Goal: Task Accomplishment & Management: Manage account settings

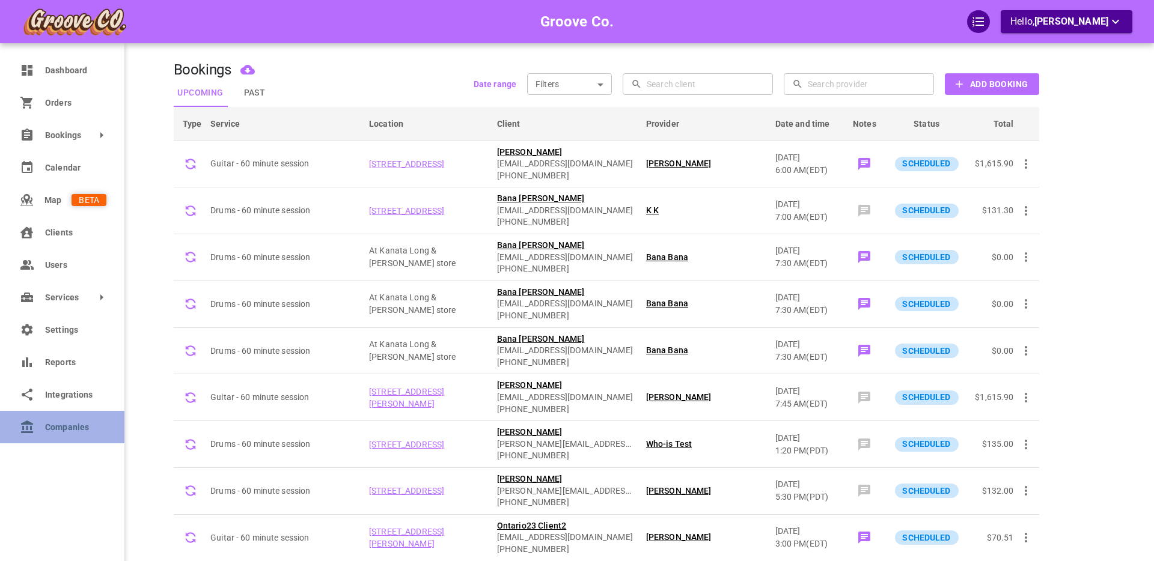
click at [69, 422] on span "Companies" at bounding box center [75, 427] width 61 height 13
select select "25"
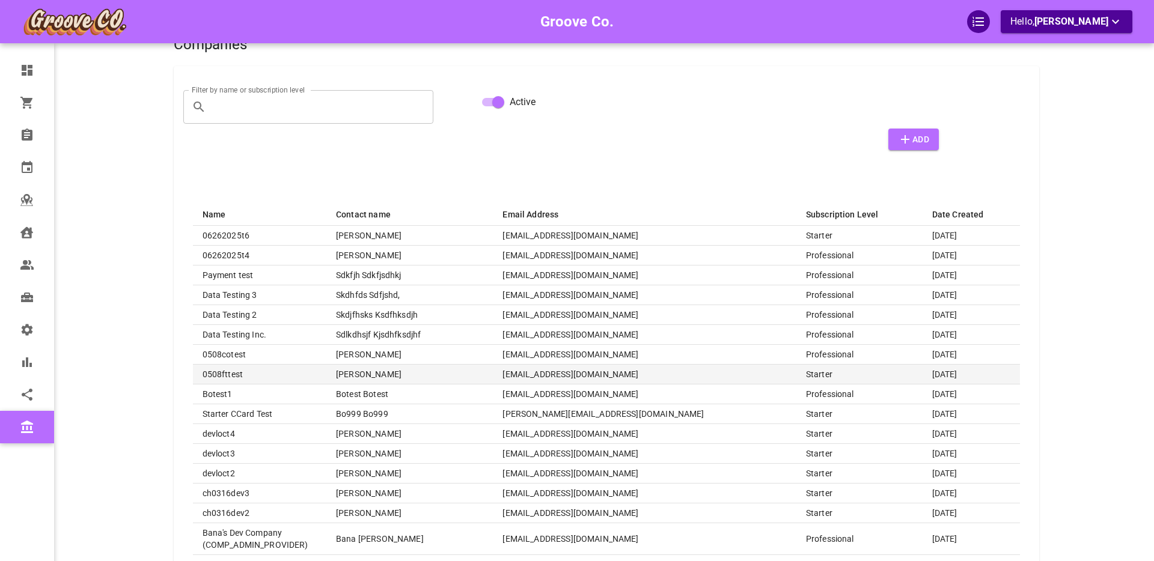
scroll to position [36, 0]
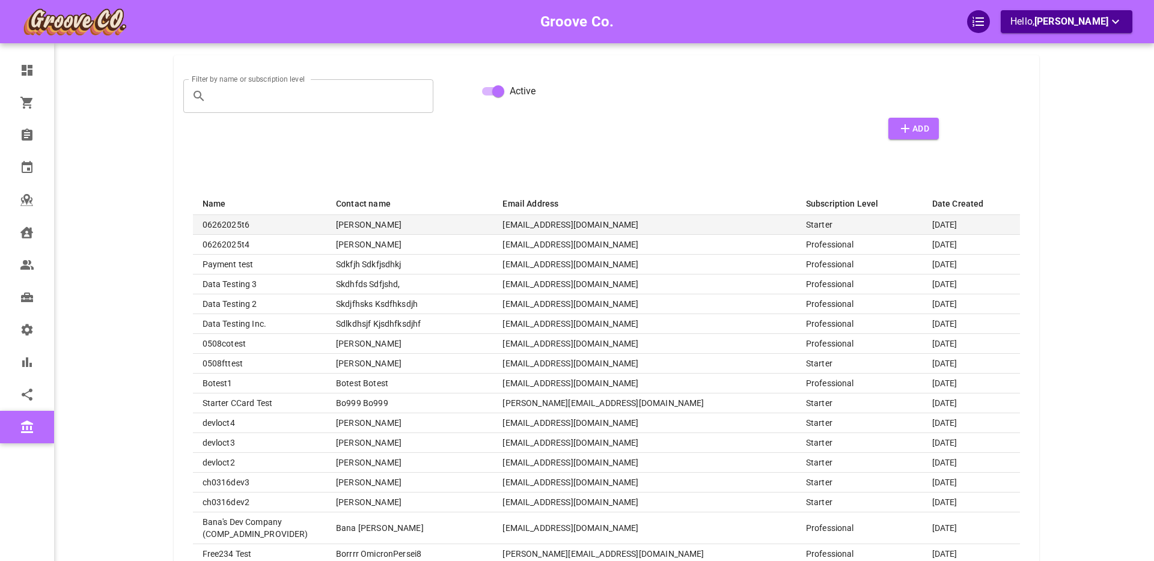
click at [279, 225] on th "06262025t6" at bounding box center [260, 225] width 134 height 20
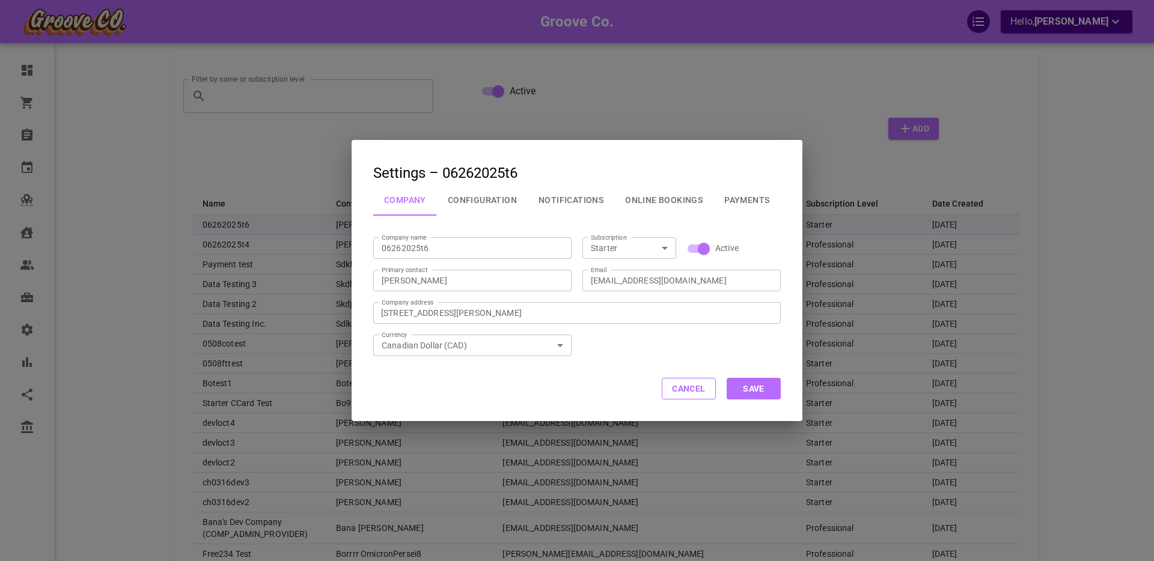
click at [663, 200] on button "Online Bookings" at bounding box center [663, 200] width 99 height 31
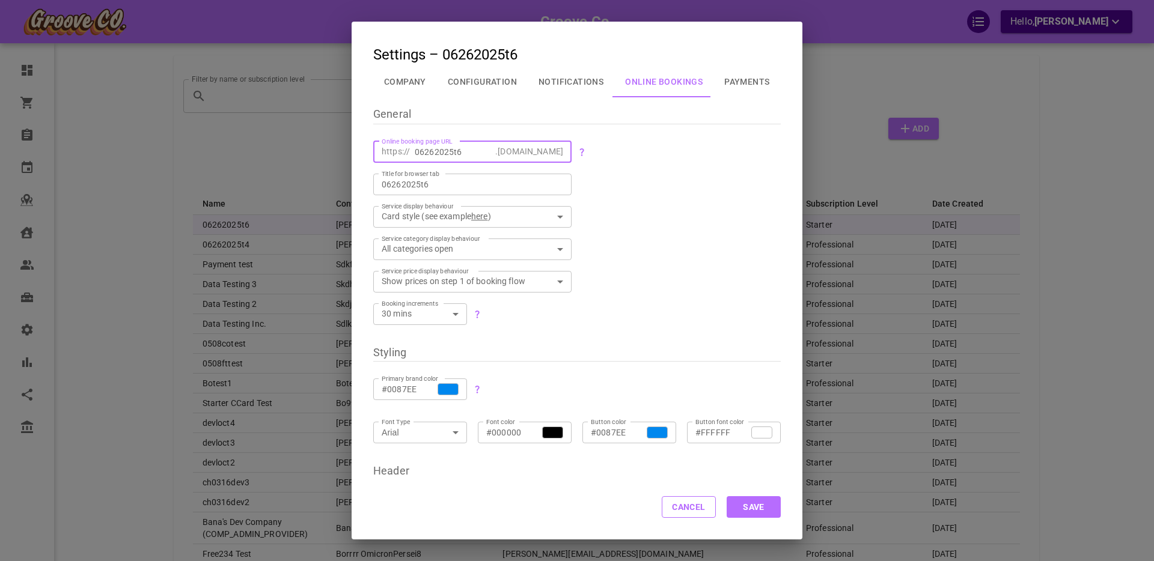
click at [435, 152] on input "06262025t6" at bounding box center [453, 151] width 76 height 12
click at [682, 510] on button "Cancel" at bounding box center [689, 508] width 54 height 22
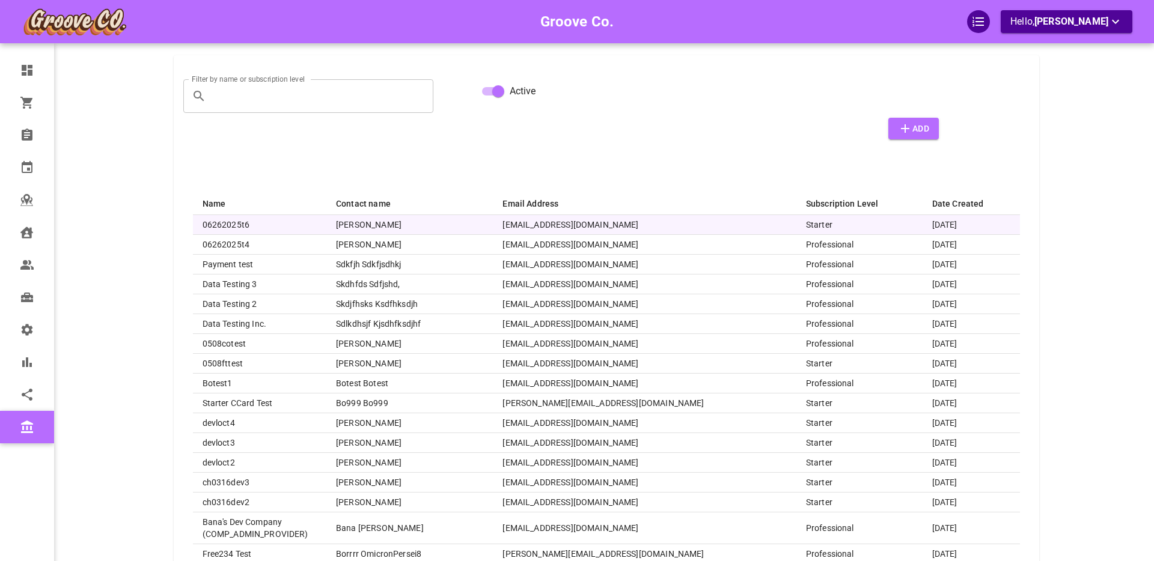
click at [117, 228] on div "Groove Co. Hello, Boris Sandford" at bounding box center [127, 393] width 94 height 822
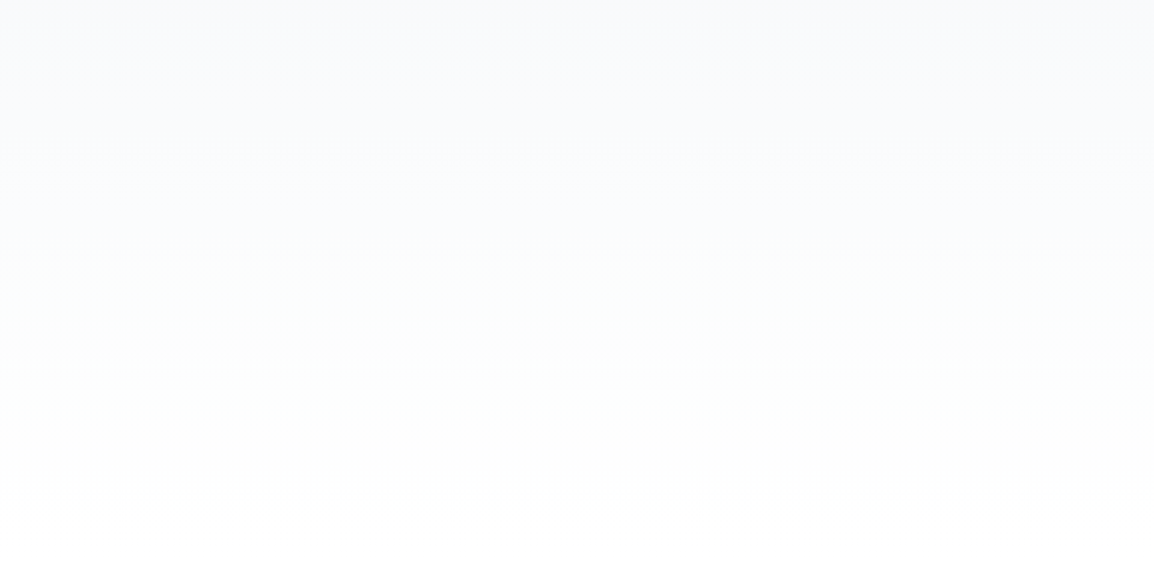
select select "25"
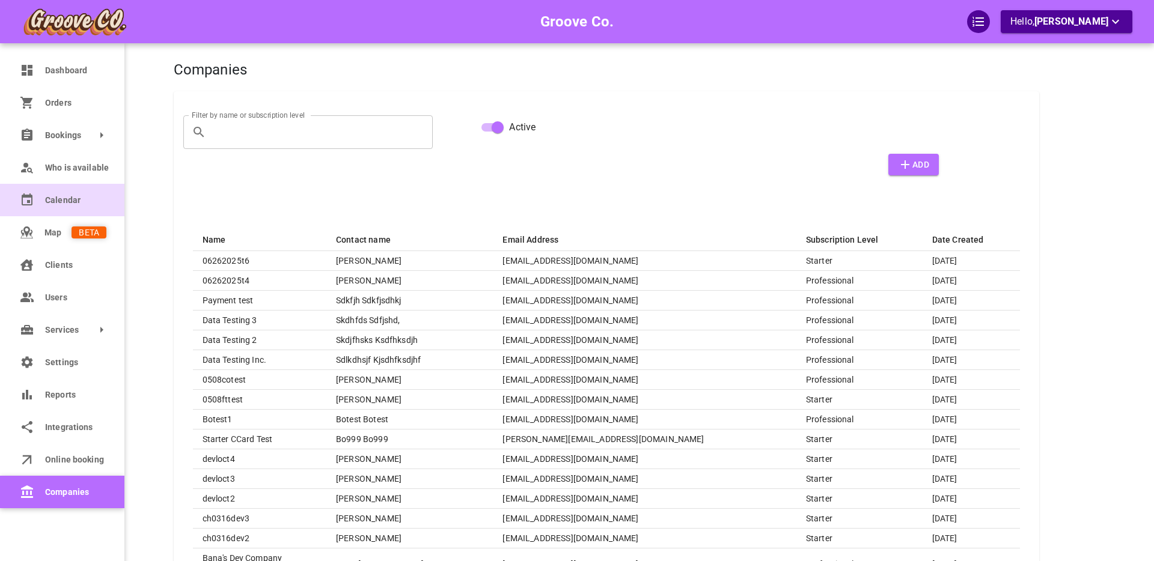
click at [57, 200] on span "Calendar" at bounding box center [75, 200] width 61 height 13
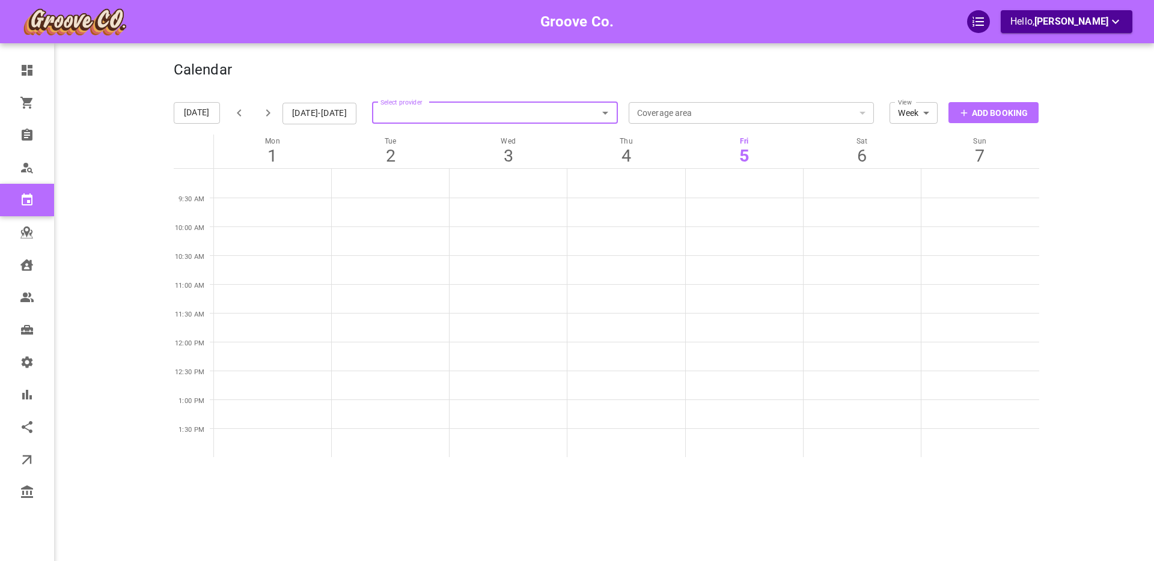
click at [998, 109] on p "Add Booking" at bounding box center [1000, 113] width 56 height 13
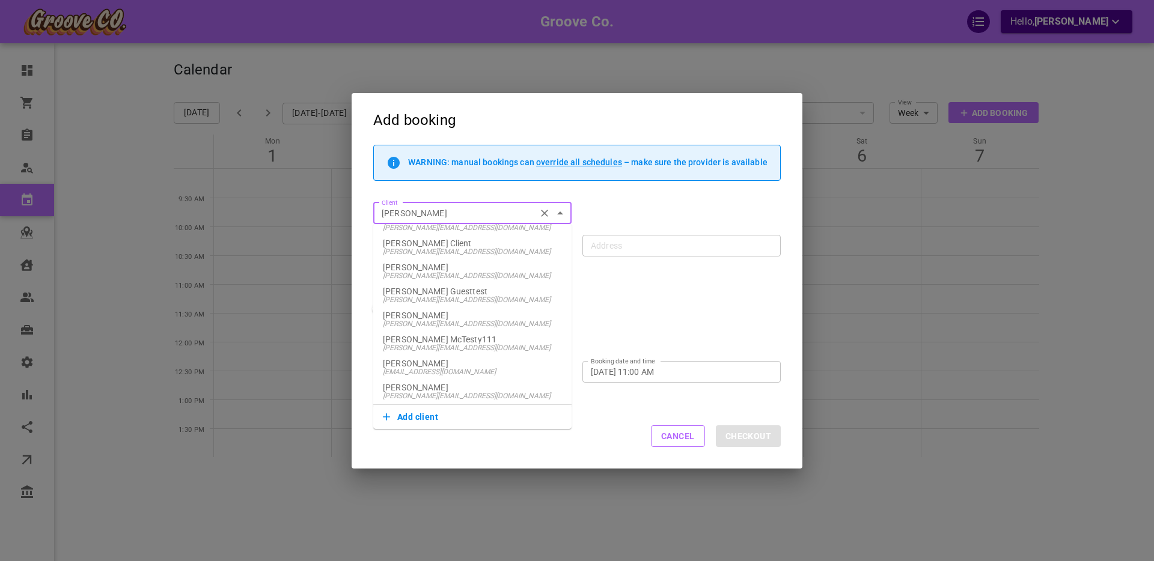
scroll to position [87, 0]
click at [427, 415] on button "Add client" at bounding box center [472, 417] width 179 height 17
type input "[PERSON_NAME]"
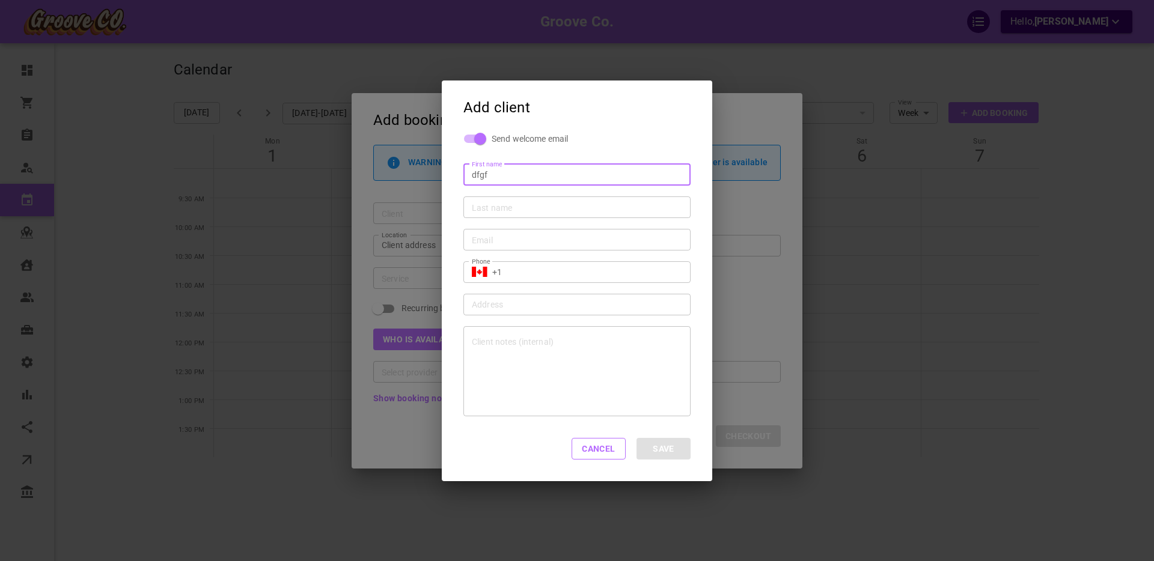
type input "Dfgf"
click at [498, 207] on input "Last name" at bounding box center [577, 207] width 210 height 12
type input "Dfgdhjj"
click at [501, 237] on input "Email" at bounding box center [577, 239] width 210 height 12
type input "[EMAIL_ADDRESS][DOMAIN_NAME]"
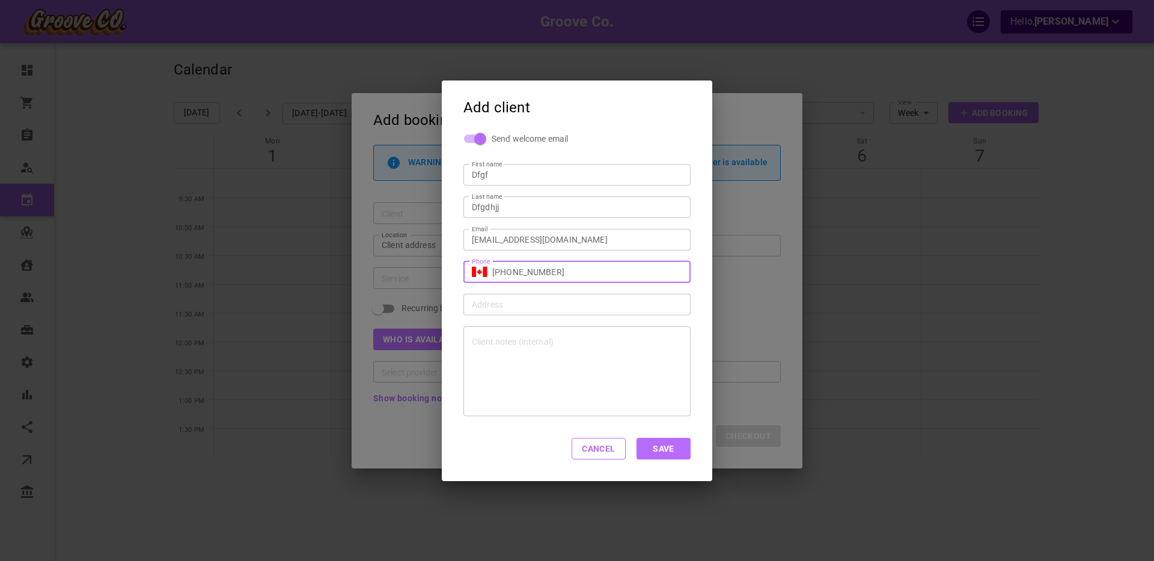
type input "[PHONE_NUMBER]"
click at [513, 307] on input "Address Address" at bounding box center [570, 304] width 209 height 15
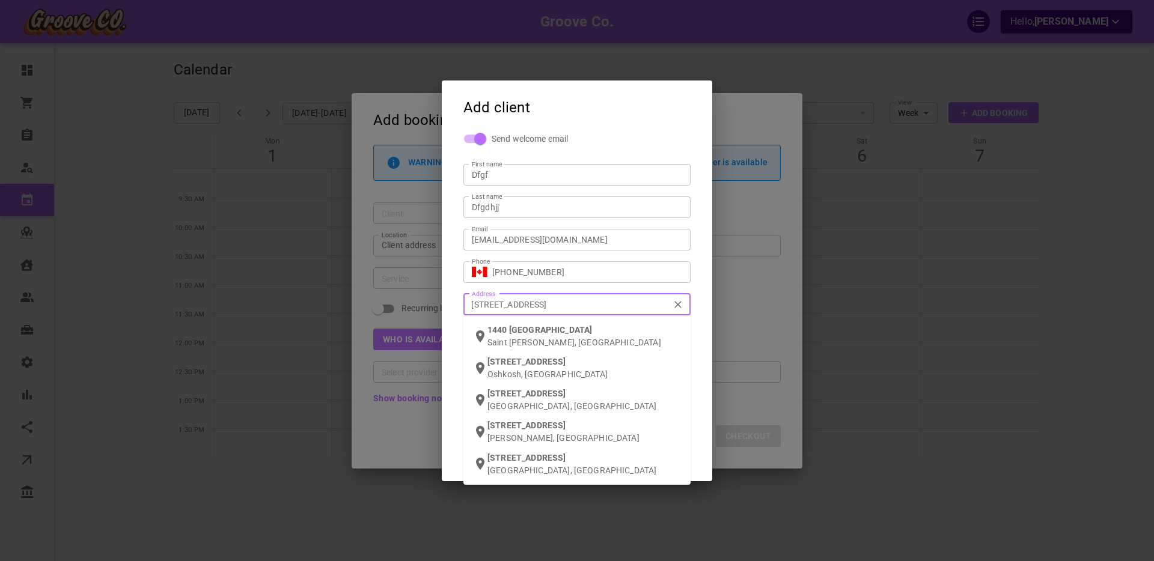
type input "[STREET_ADDRESS]"
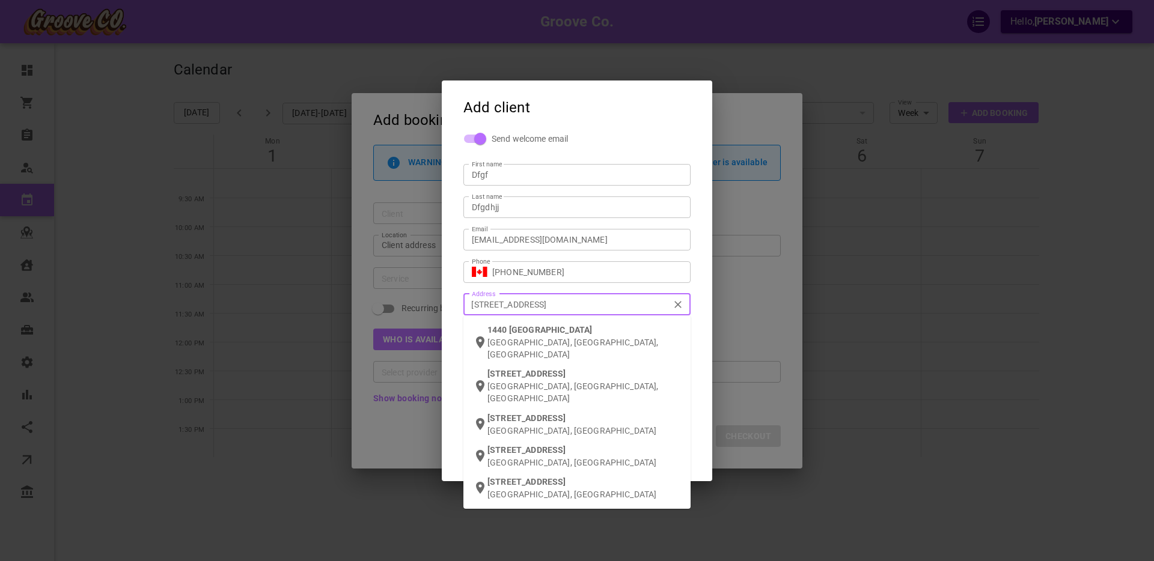
click at [546, 381] on p "[GEOGRAPHIC_DATA], [GEOGRAPHIC_DATA], [GEOGRAPHIC_DATA]" at bounding box center [585, 393] width 194 height 24
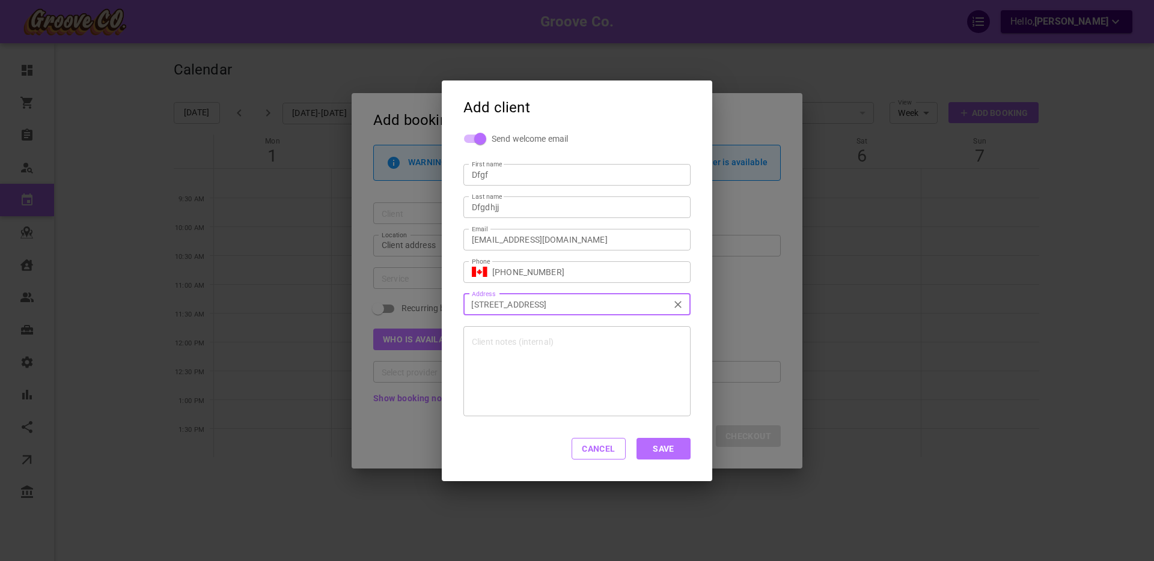
type input "[STREET_ADDRESS]"
click at [664, 448] on button "Save" at bounding box center [664, 449] width 54 height 22
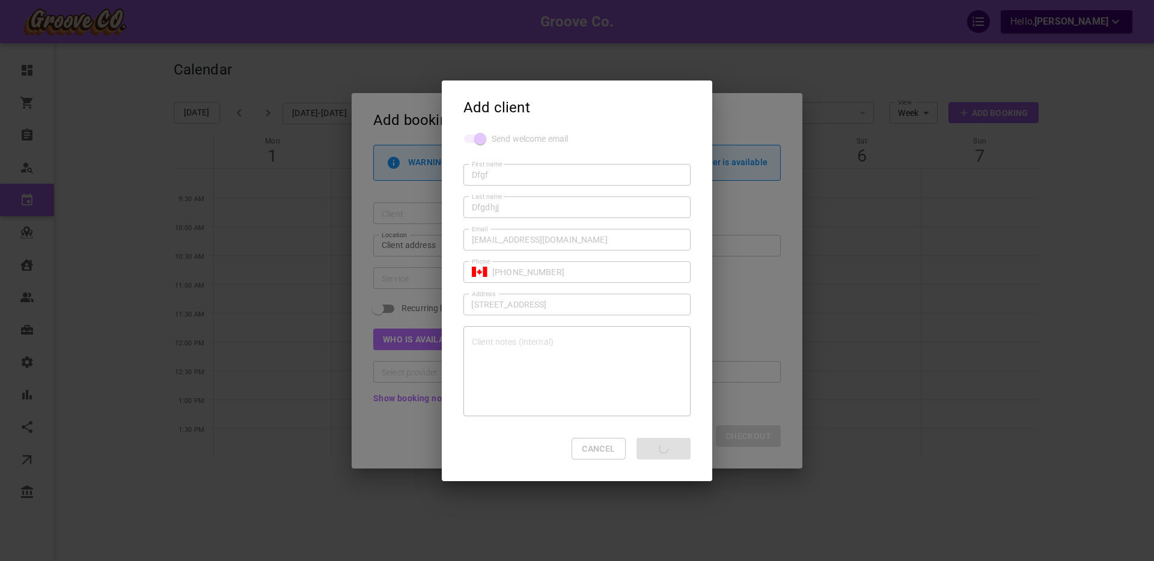
type input "Dfgf Dfgdhjj"
type input "[STREET_ADDRESS]"
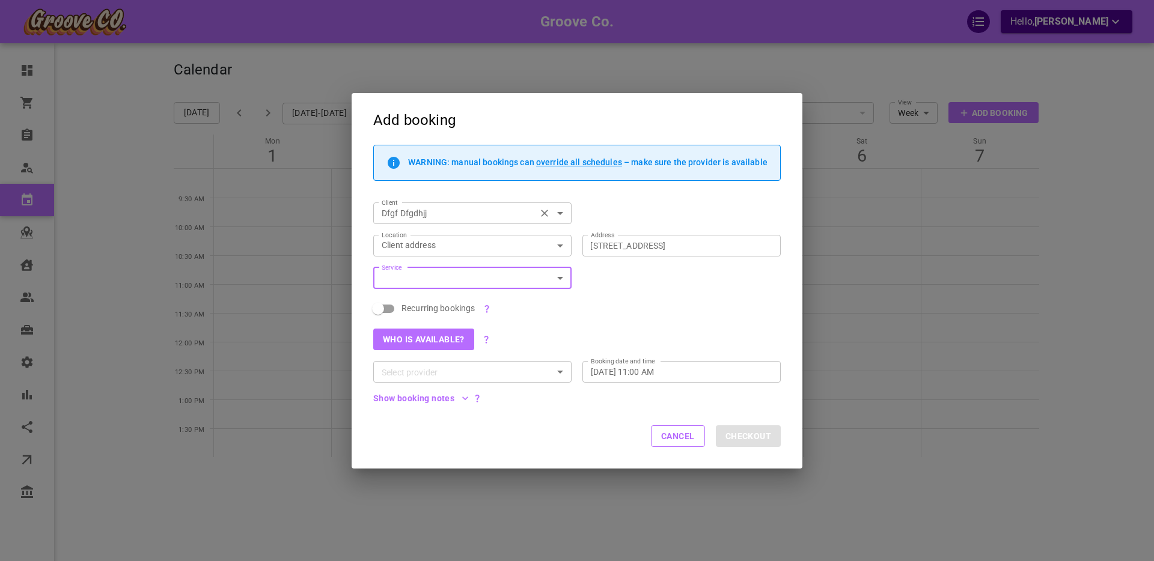
click at [469, 221] on div "Dfgf Dfgdhjj Client" at bounding box center [472, 214] width 198 height 22
click at [668, 442] on button "Cancel" at bounding box center [678, 437] width 54 height 22
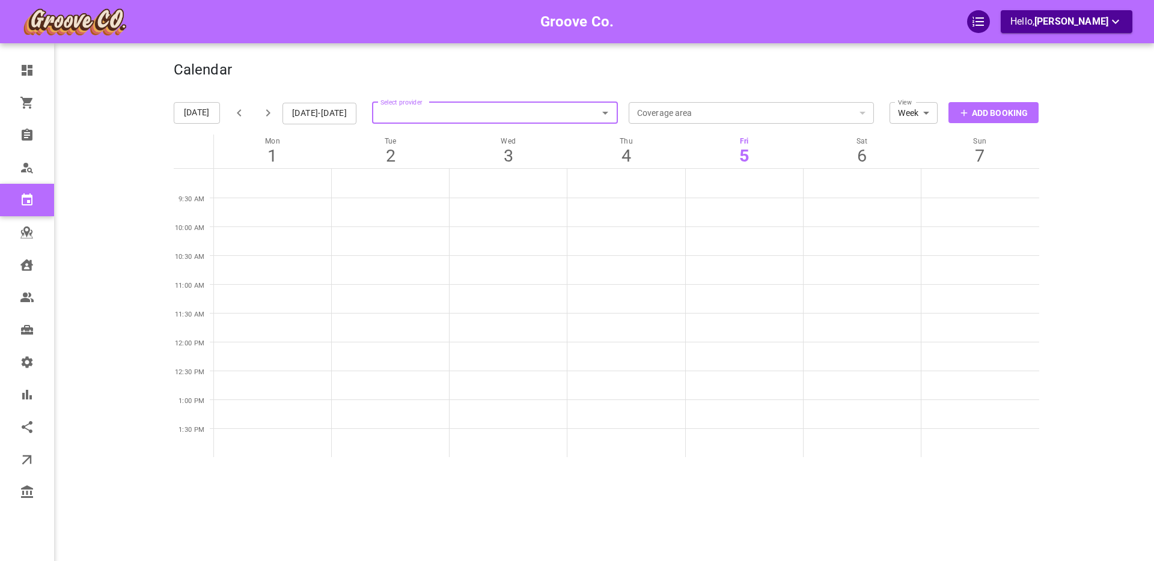
click at [978, 112] on p "Add Booking" at bounding box center [1000, 113] width 56 height 13
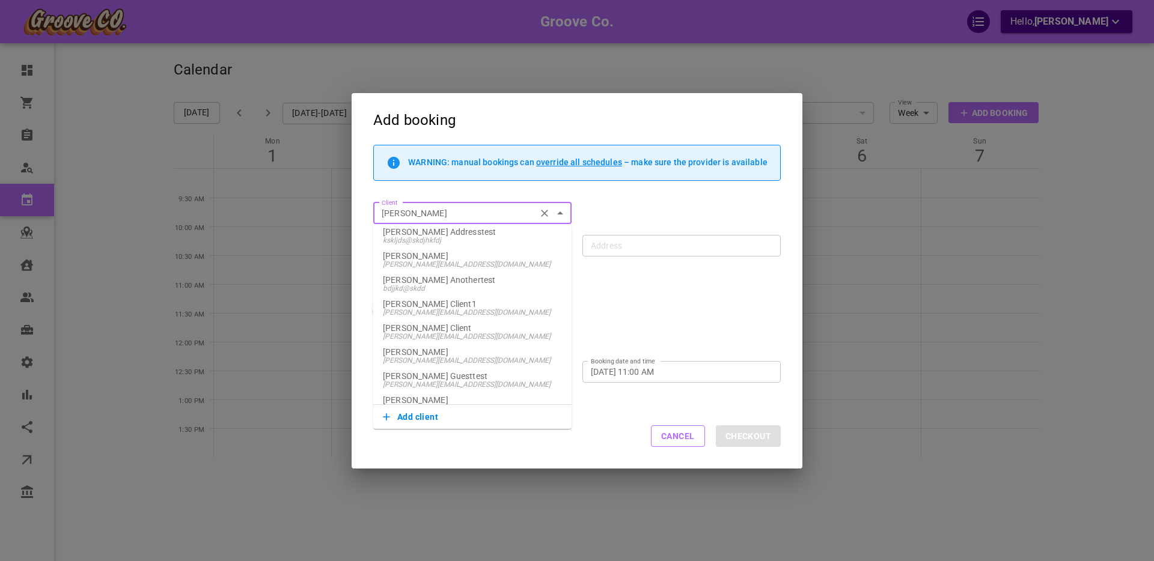
type input "[PERSON_NAME]"
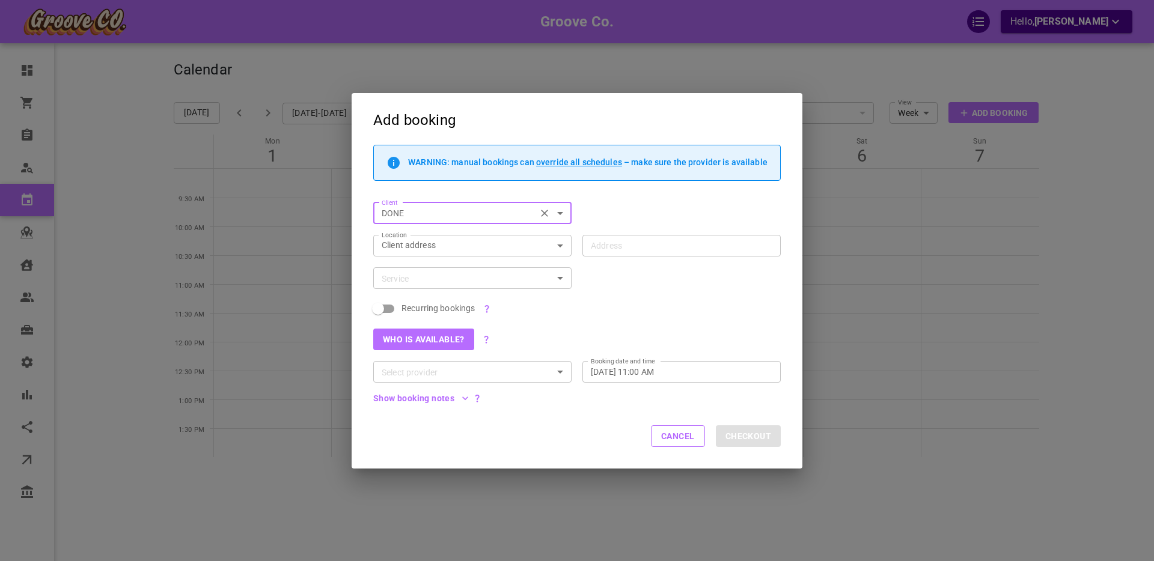
type input "DONE"
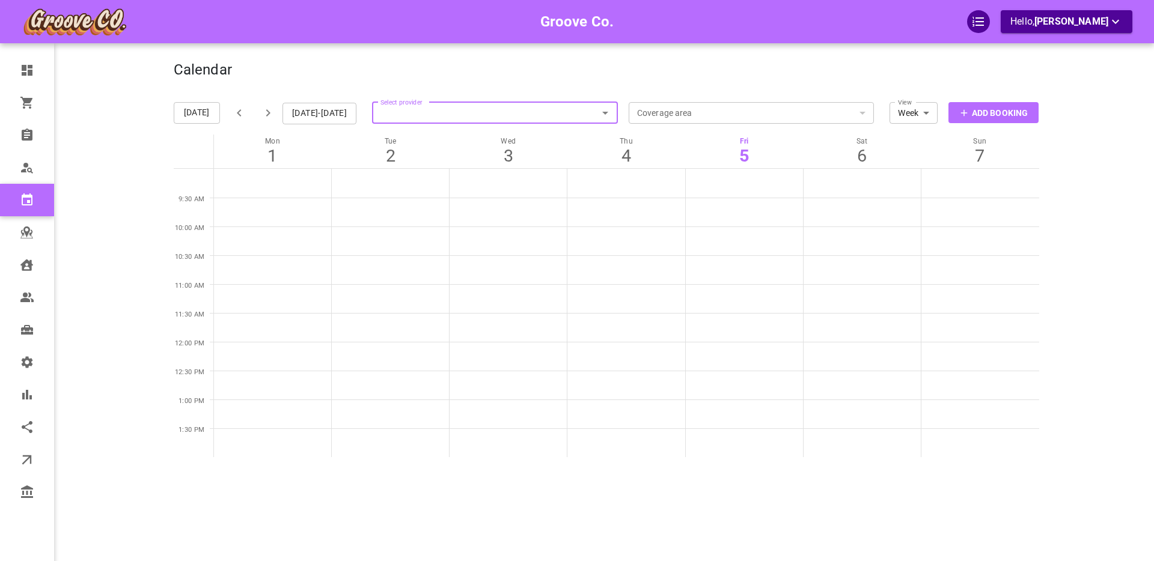
click at [974, 109] on p "Add Booking" at bounding box center [1000, 113] width 56 height 13
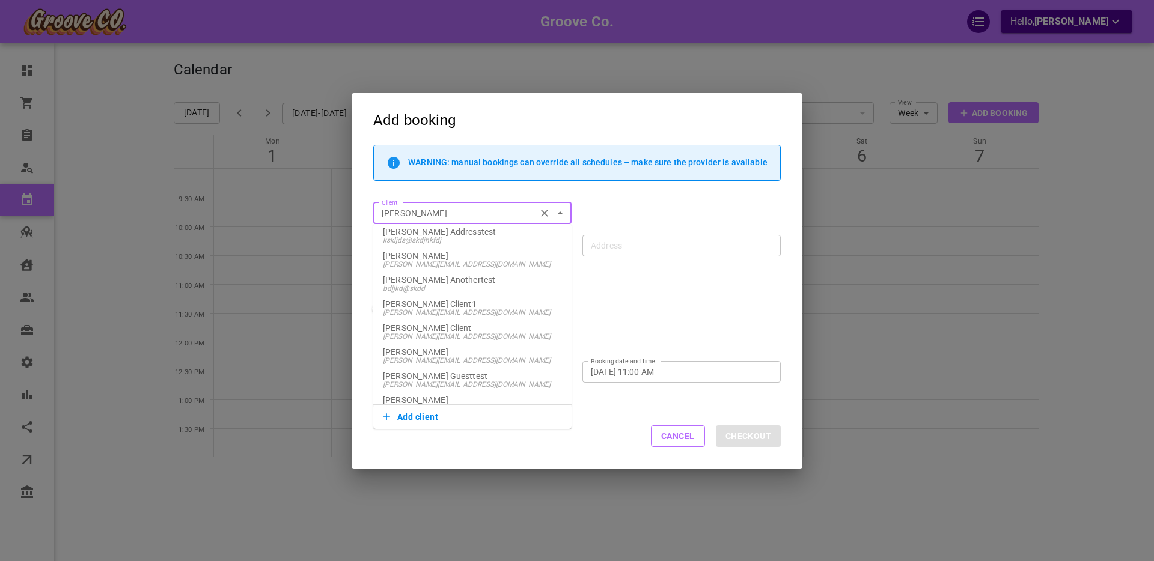
type input "[PERSON_NAME]"
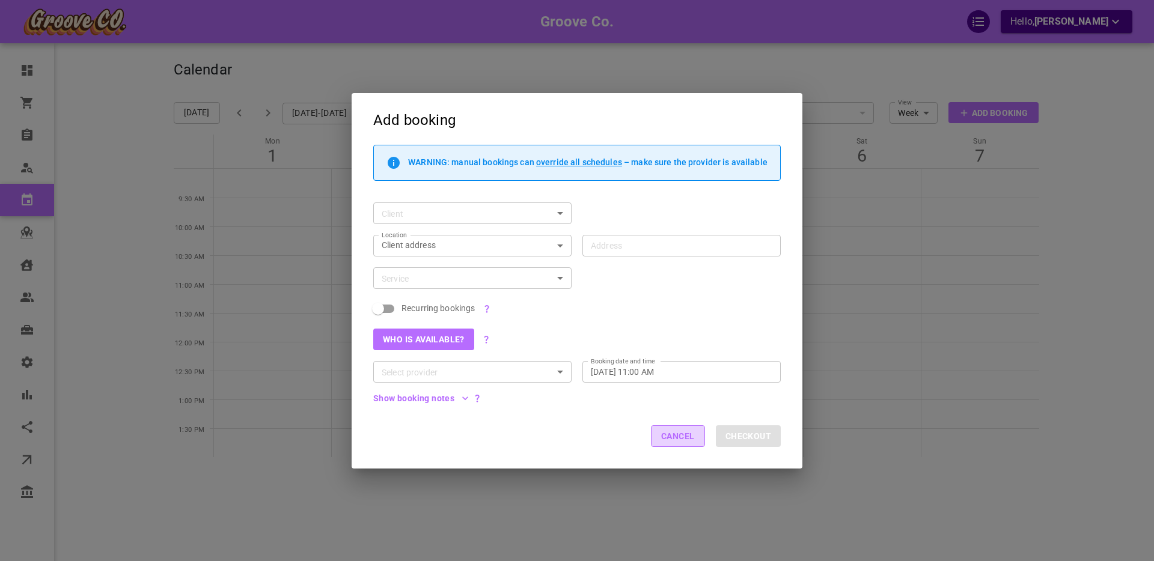
click at [681, 439] on button "Cancel" at bounding box center [678, 437] width 54 height 22
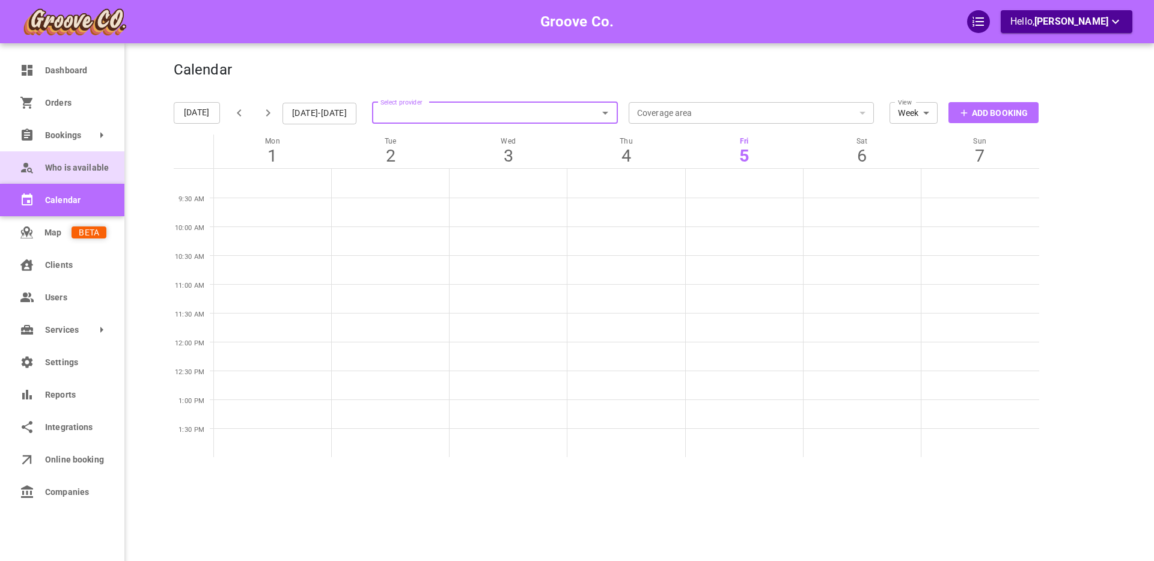
click at [35, 167] on link "Who is available" at bounding box center [62, 167] width 124 height 32
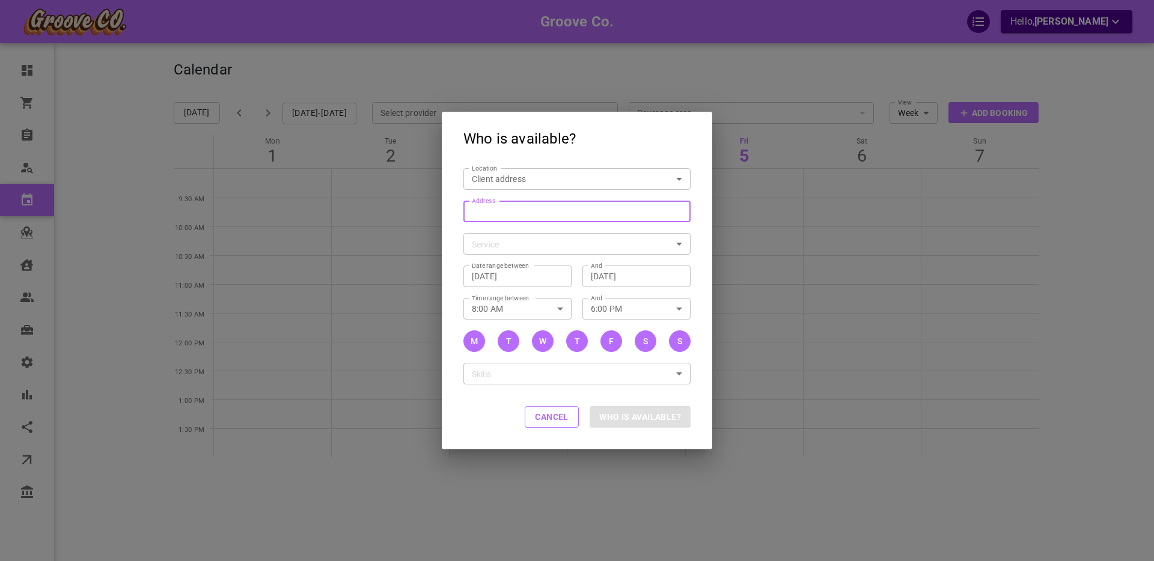
click at [498, 211] on input "Address Address" at bounding box center [570, 211] width 209 height 15
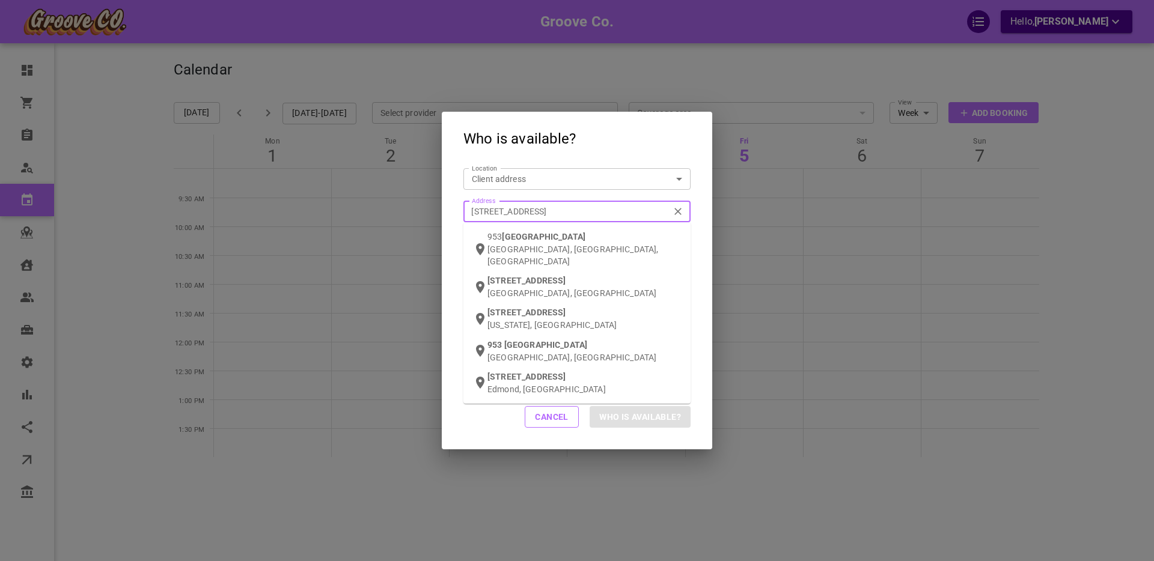
type input "953 w 15th ave van"
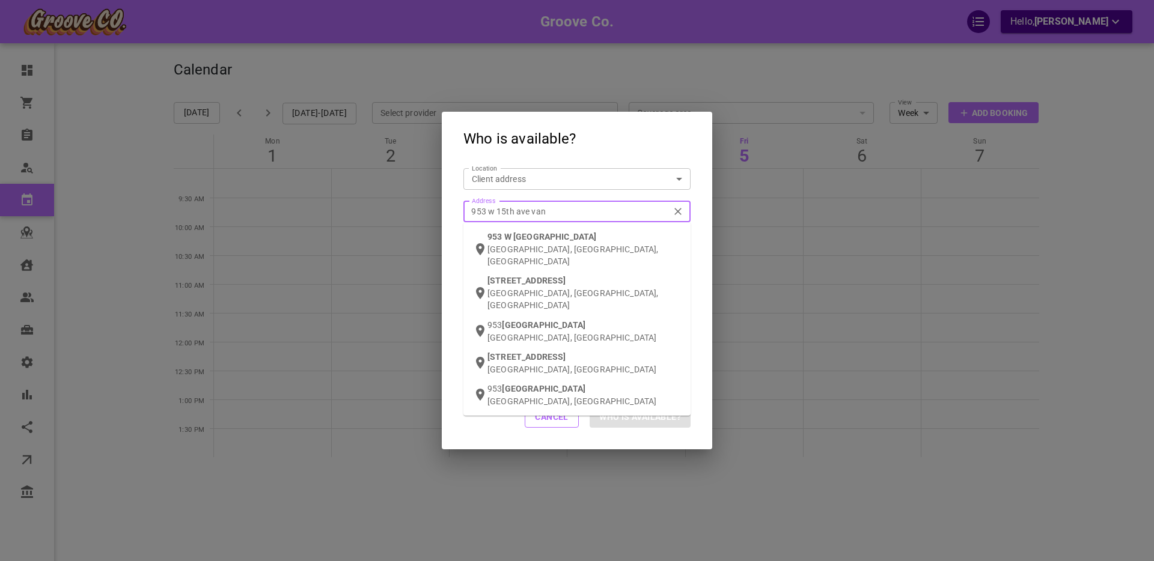
click at [542, 244] on p "[GEOGRAPHIC_DATA], [GEOGRAPHIC_DATA], [GEOGRAPHIC_DATA]" at bounding box center [585, 255] width 194 height 24
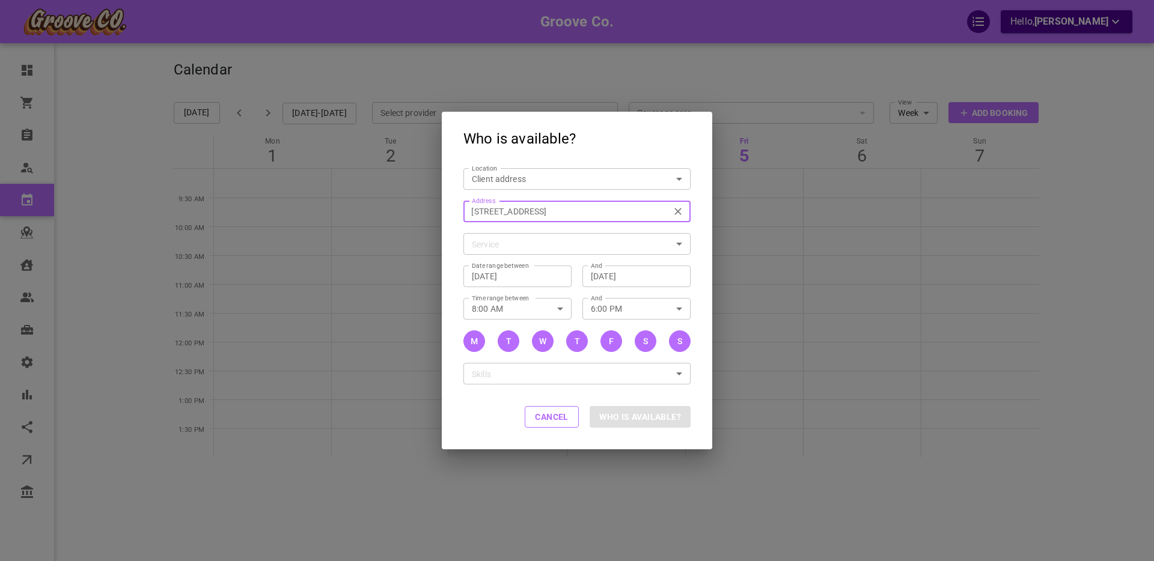
type input "[STREET_ADDRESS]"
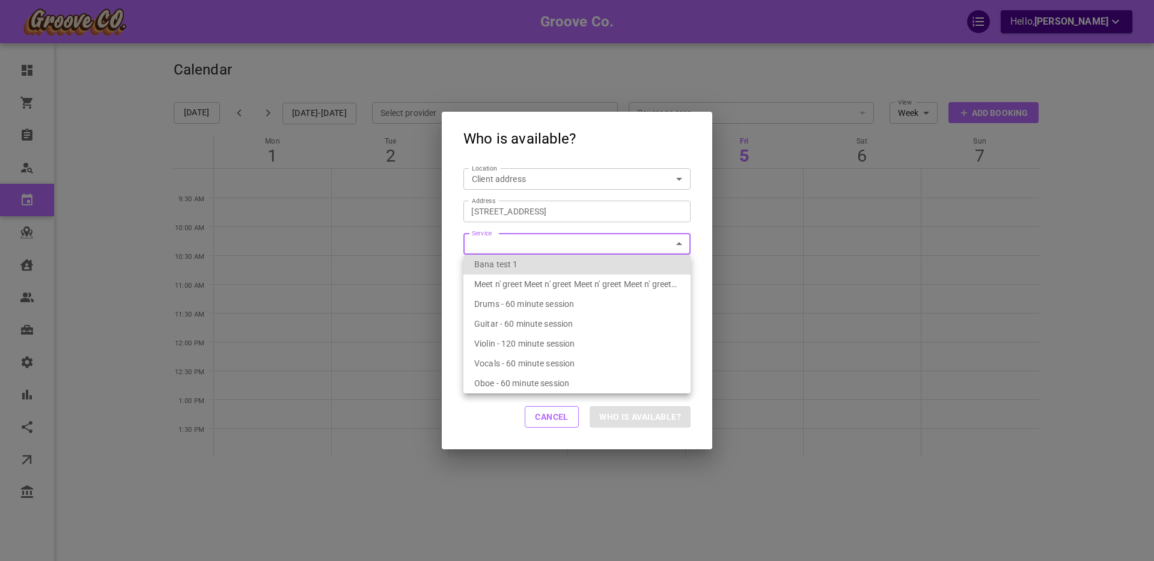
click at [516, 242] on body "Groove Co. Hello, [PERSON_NAME] Dashboard Orders Bookings Who is available Cale…" at bounding box center [577, 317] width 1154 height 635
click at [501, 302] on span "Drums - 60 minute session" at bounding box center [524, 304] width 100 height 10
type input "7f283d96-84a8-4f83-83f8-52bfe7559fc3"
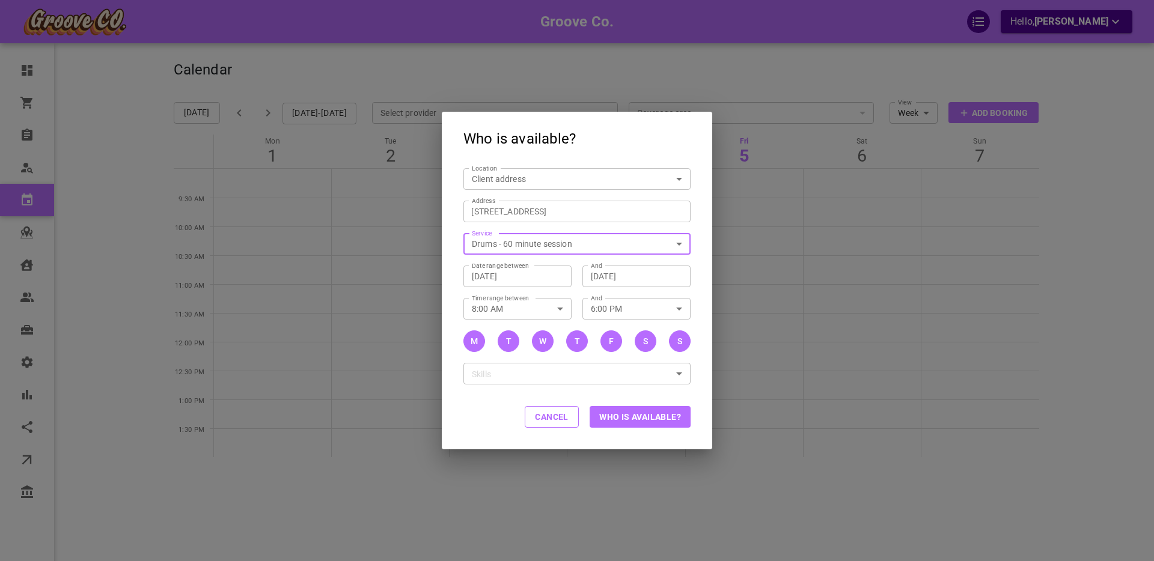
click at [634, 417] on button "Who is available?" at bounding box center [640, 417] width 101 height 22
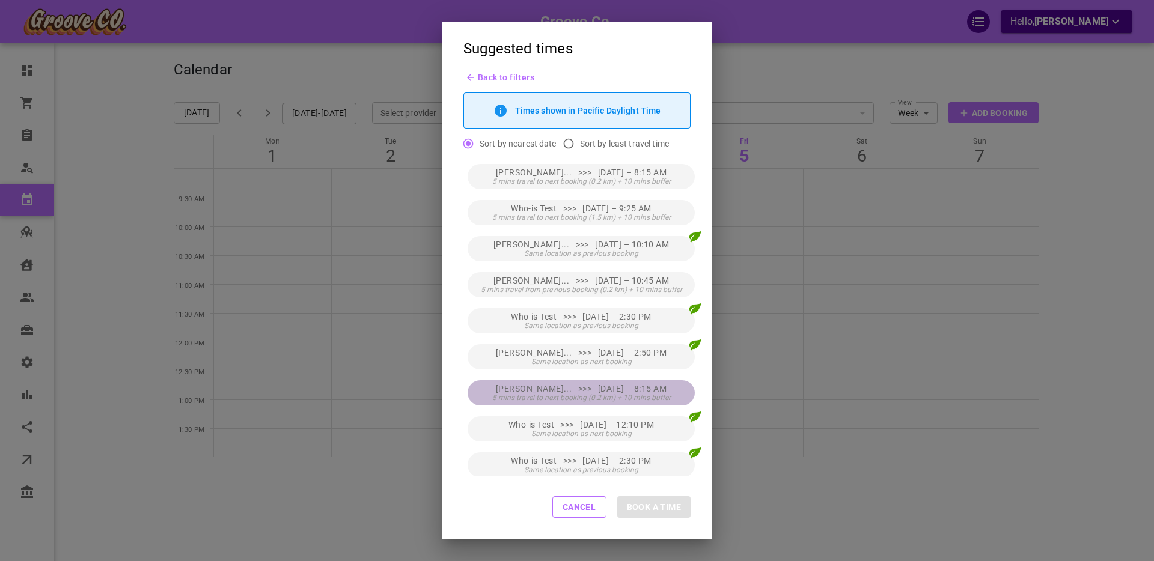
click at [623, 391] on span "[PERSON_NAME]... >>> [DATE] – 8:15 AM" at bounding box center [581, 389] width 171 height 10
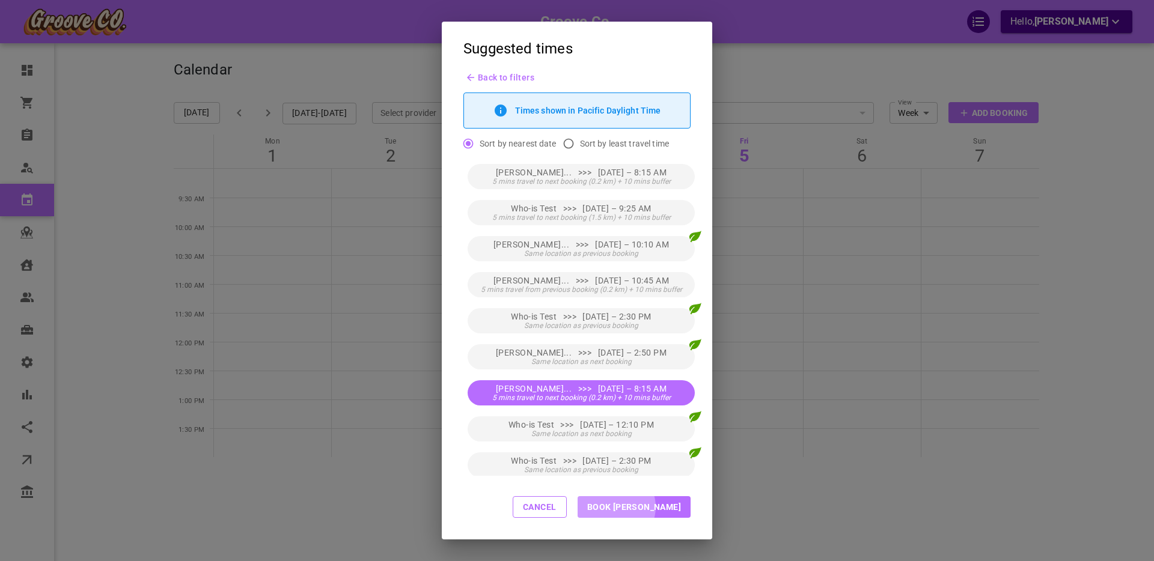
click at [658, 507] on button "Book [PERSON_NAME]" at bounding box center [634, 508] width 113 height 22
type input "[PERSON_NAME]"
type input "[DATE] 8:15 AM"
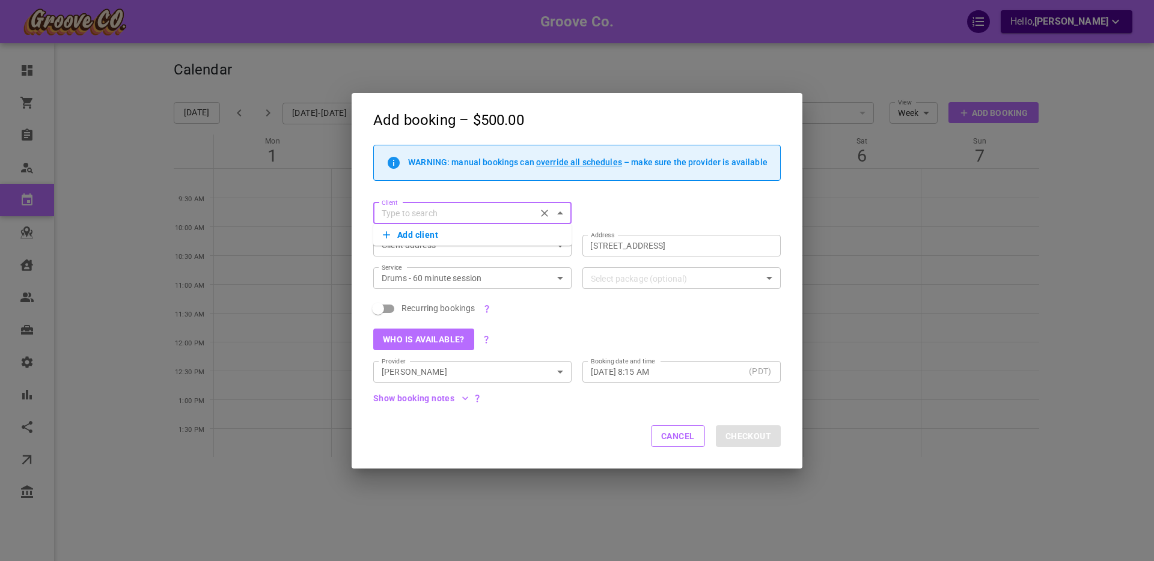
click at [584, 432] on div "Cancel Checkout" at bounding box center [577, 437] width 451 height 64
click at [436, 213] on input "Client" at bounding box center [455, 213] width 156 height 15
click at [404, 234] on button "Add client" at bounding box center [472, 235] width 179 height 17
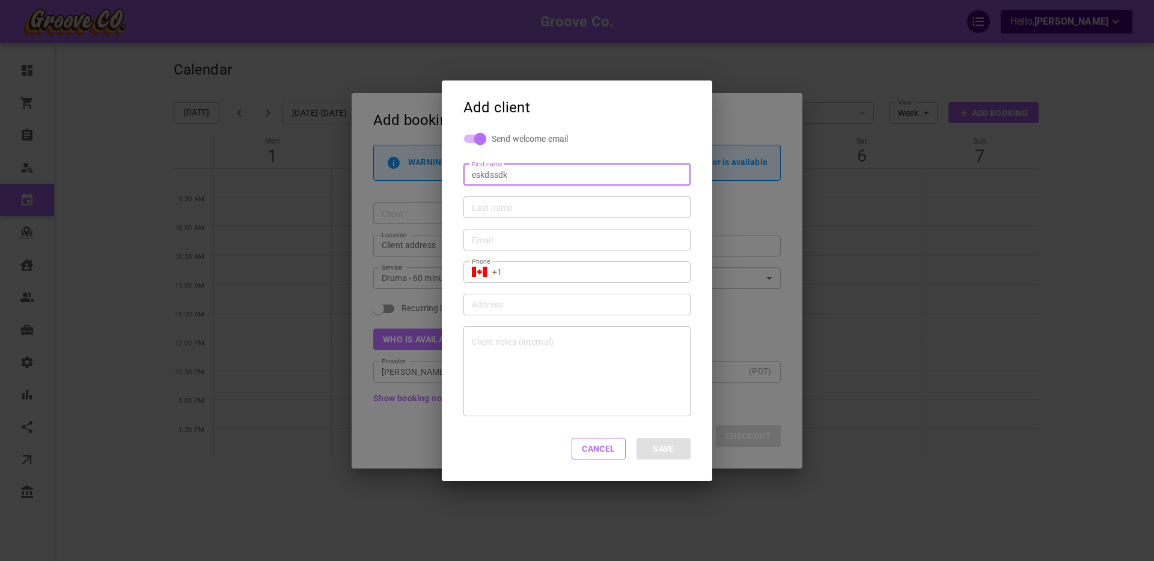
type input "Eskdssdk"
type input "Sdkjfd"
type input "[EMAIL_ADDRESS][DOMAIN_NAME]"
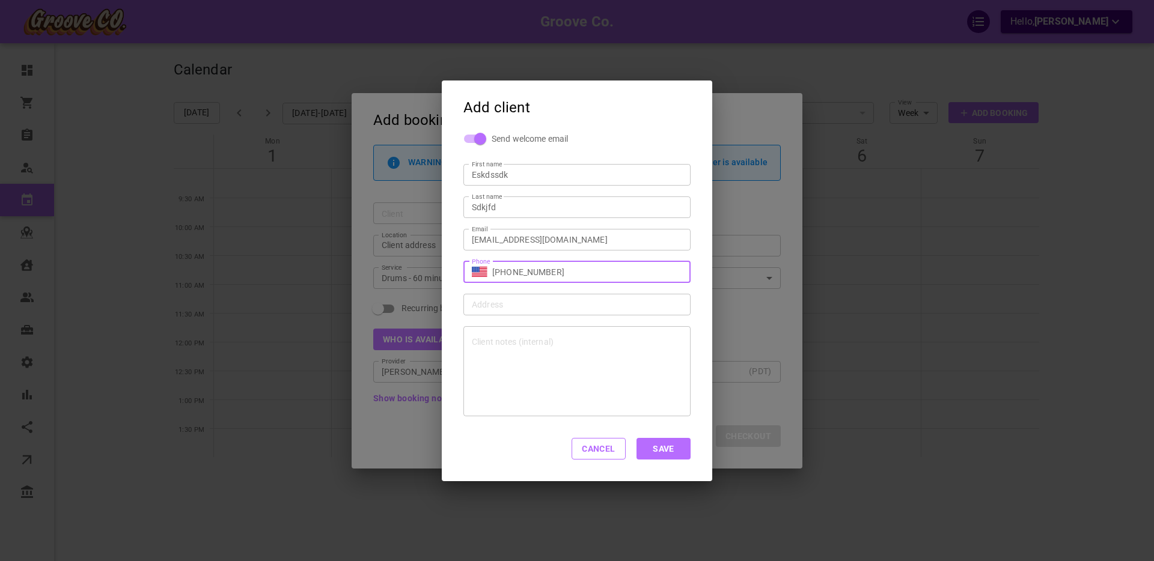
type input "[PHONE_NUMBER]"
click at [637, 438] on button "Save" at bounding box center [664, 449] width 54 height 22
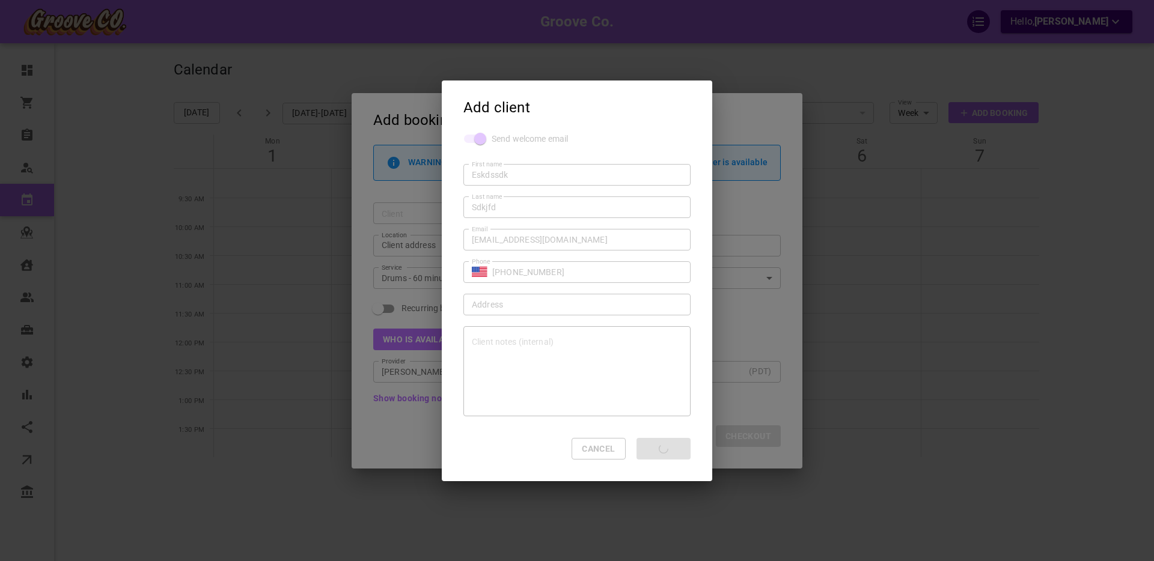
type input "Eskdssdk Sdkjfd"
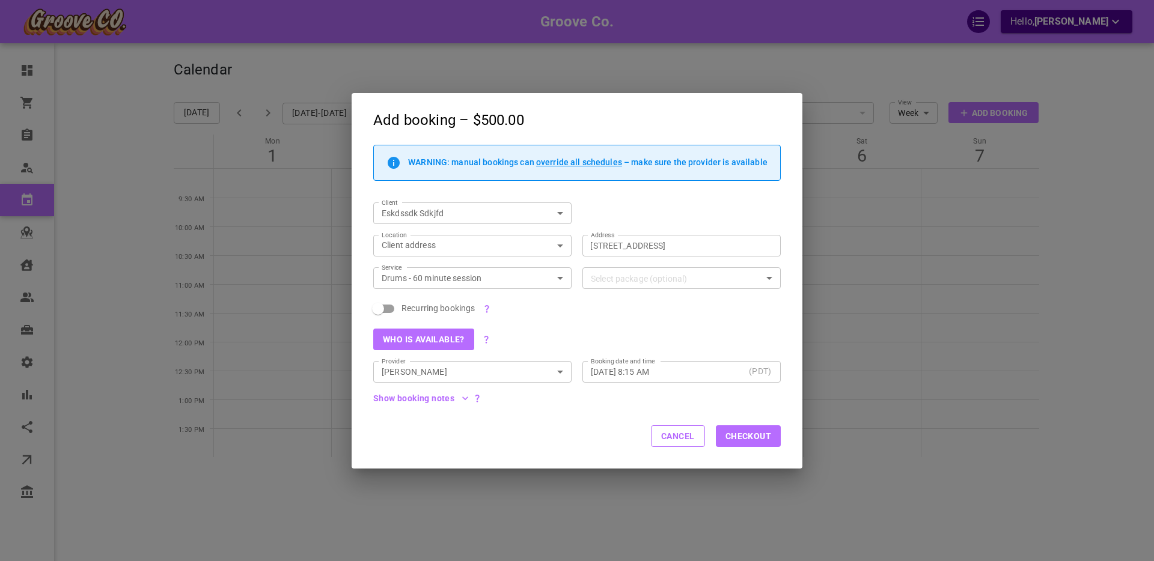
click at [638, 376] on input "[DATE] 8:15 AM" at bounding box center [667, 371] width 153 height 12
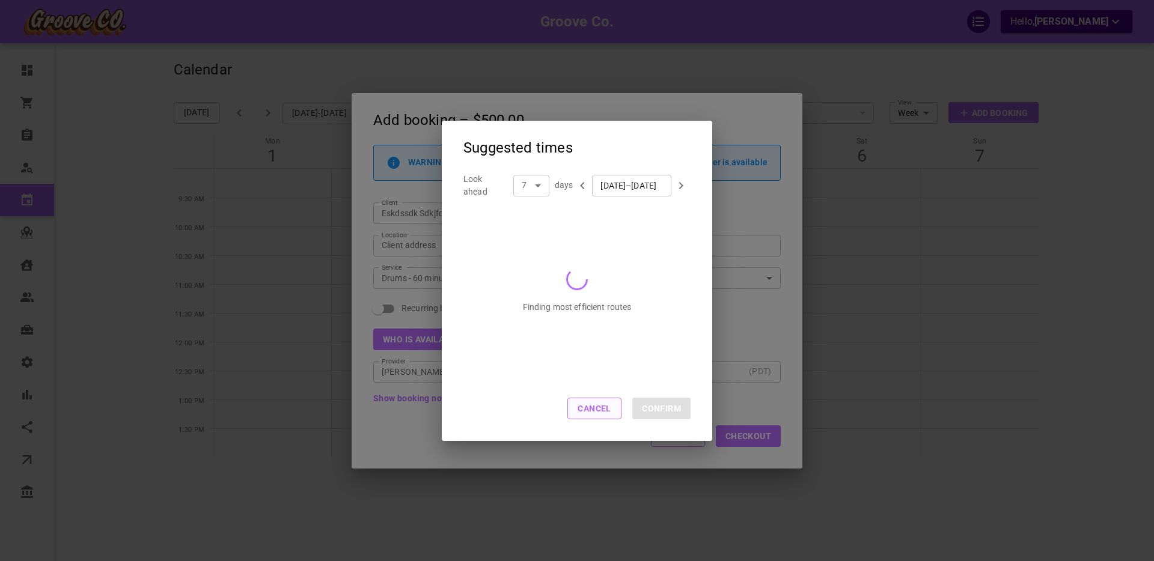
click at [591, 406] on button "Cancel" at bounding box center [594, 409] width 54 height 22
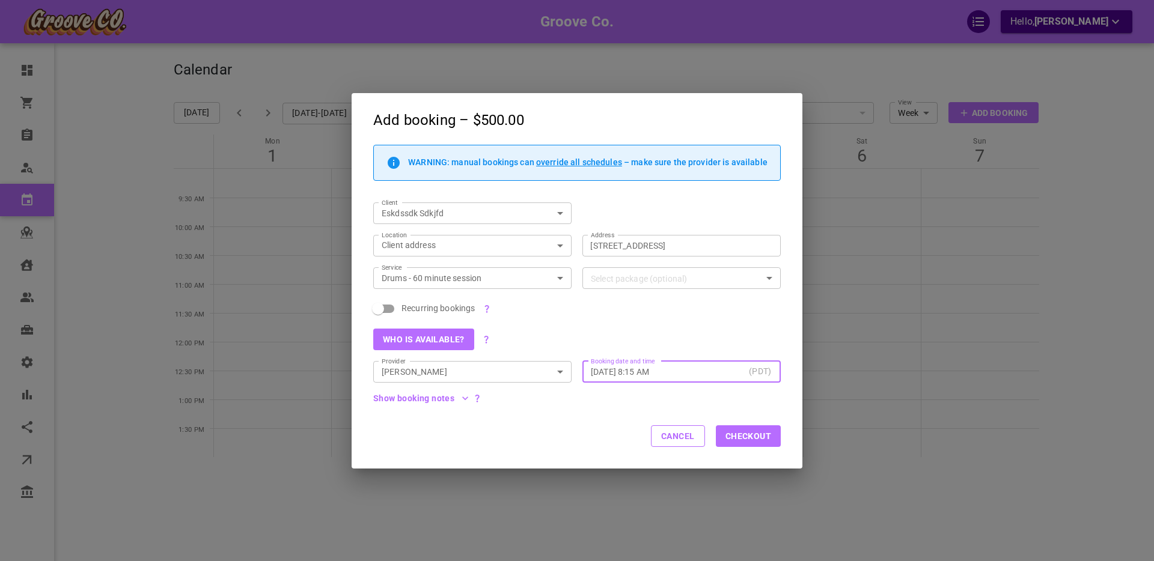
click at [672, 441] on button "Cancel" at bounding box center [678, 437] width 54 height 22
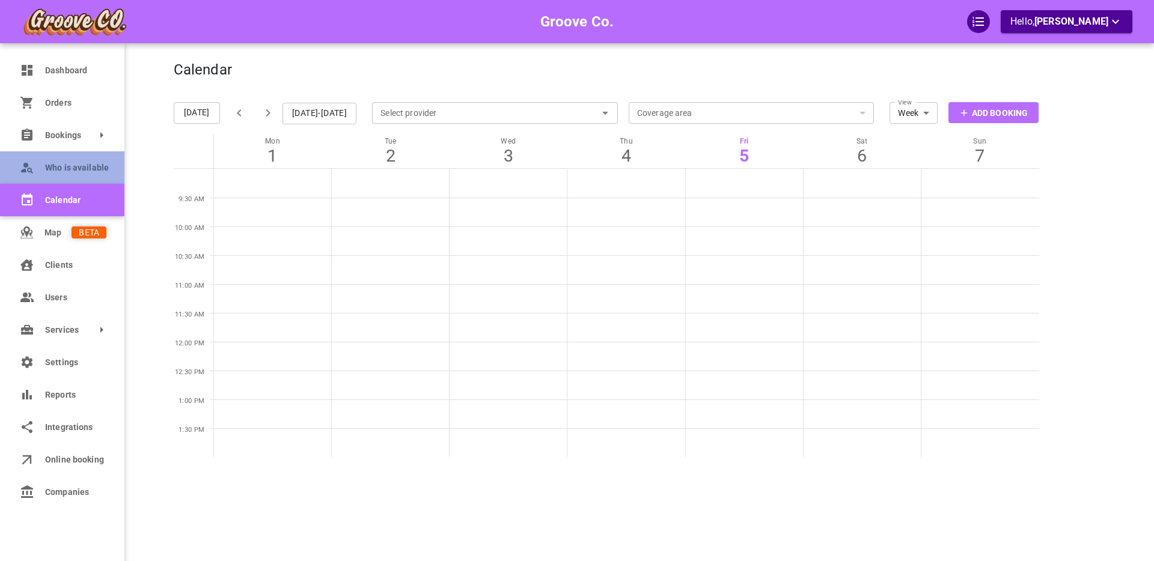
click at [58, 170] on span "Who is available" at bounding box center [75, 168] width 61 height 13
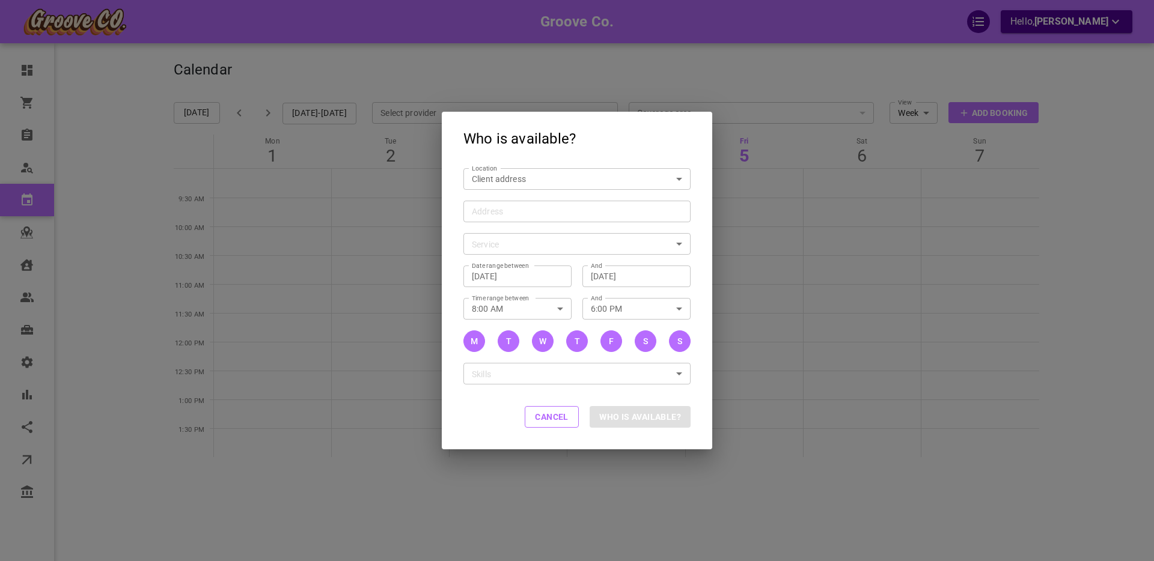
click at [480, 213] on input "Address Address" at bounding box center [570, 211] width 209 height 15
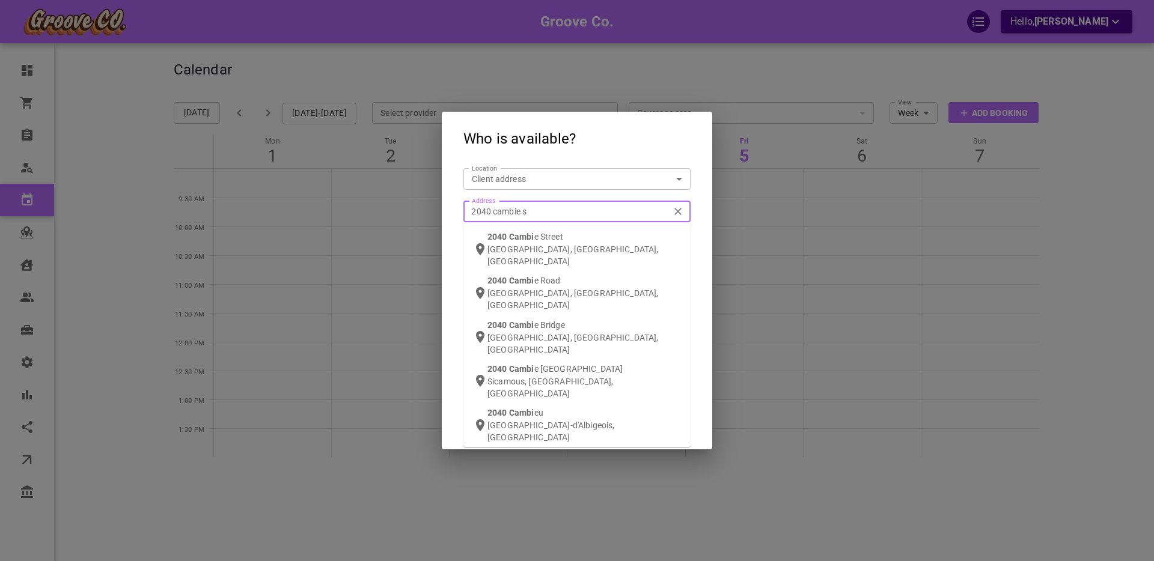
type input "2040 cambie st"
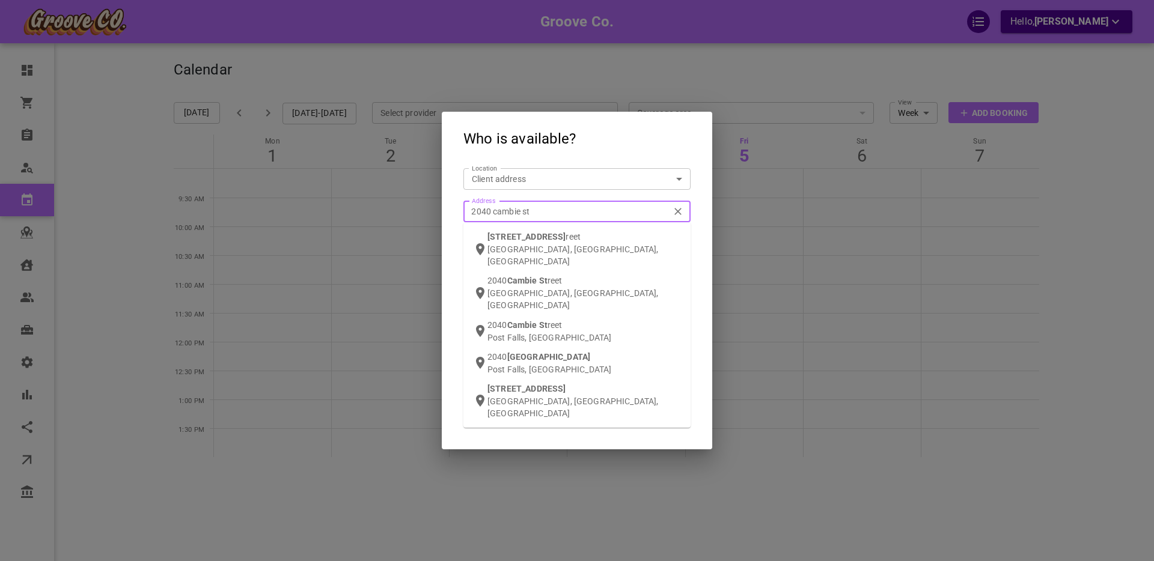
click at [504, 241] on div "[STREET_ADDRESS]" at bounding box center [585, 249] width 194 height 37
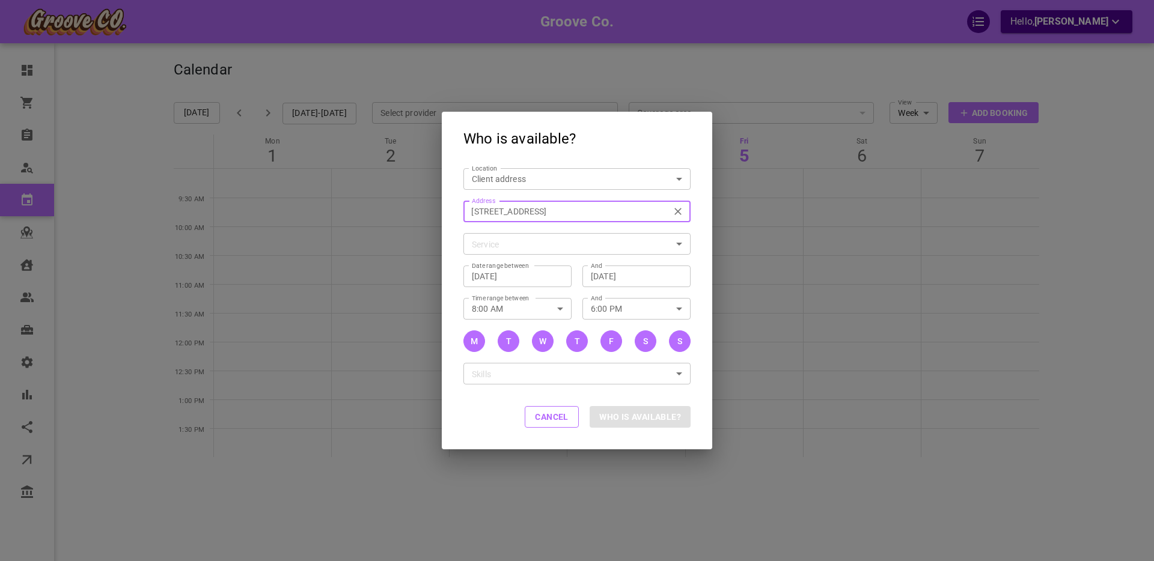
type input "[STREET_ADDRESS]"
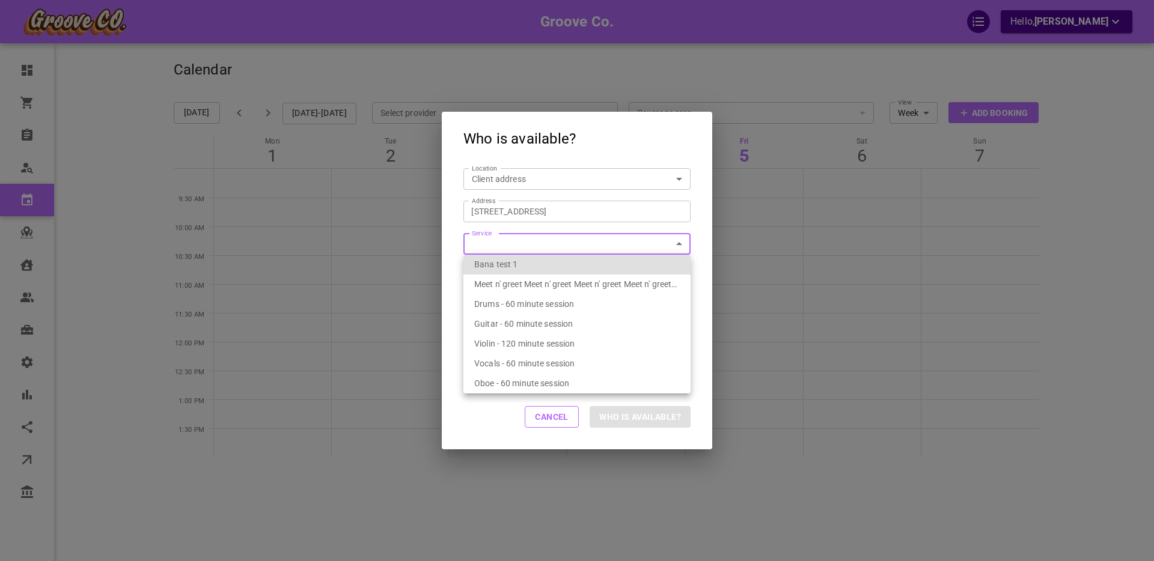
click at [512, 246] on body "Groove Co. Hello, [PERSON_NAME] Dashboard Orders Bookings Who is available Cale…" at bounding box center [577, 317] width 1154 height 635
click at [531, 301] on span "Drums - 60 minute session" at bounding box center [524, 304] width 100 height 10
type input "7f283d96-84a8-4f83-83f8-52bfe7559fc3"
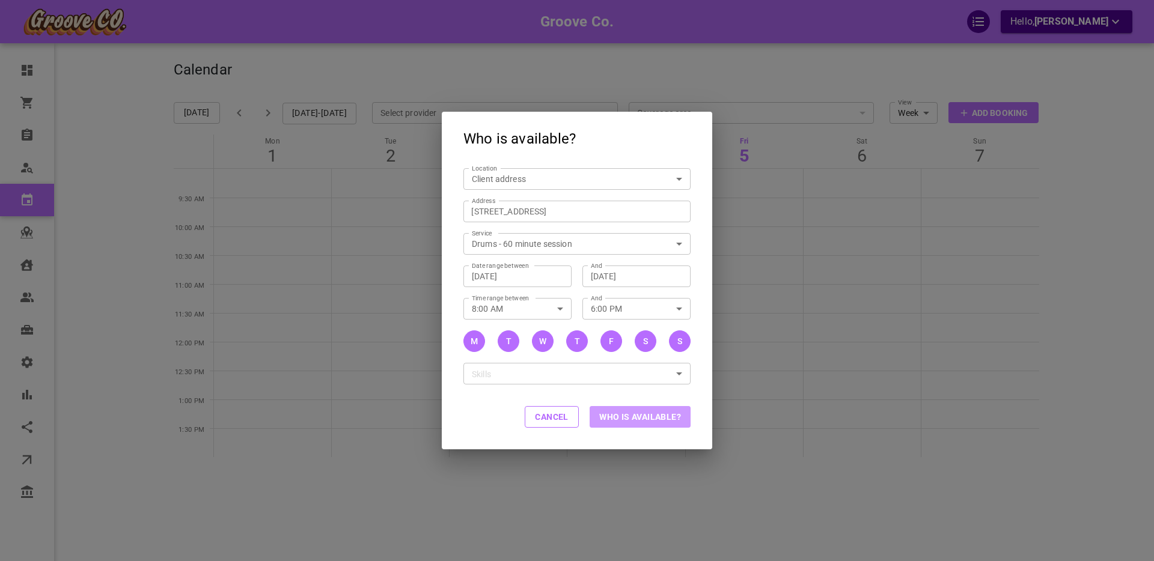
click at [649, 418] on button "Who is available?" at bounding box center [640, 417] width 101 height 22
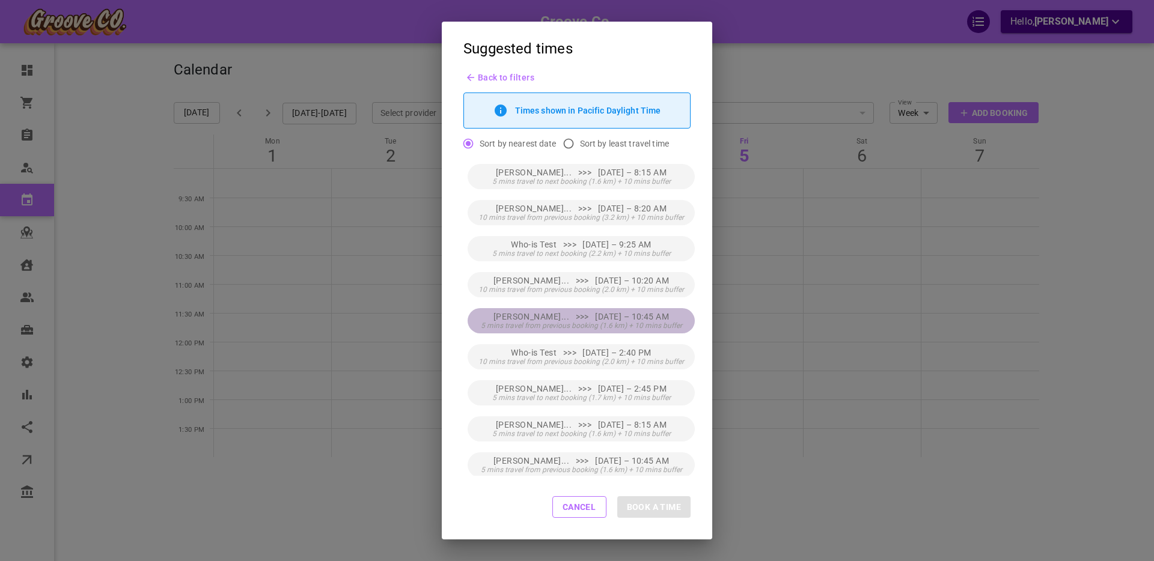
click at [644, 318] on span "[PERSON_NAME]... >>> [DATE] – 10:45 AM" at bounding box center [582, 317] width 176 height 10
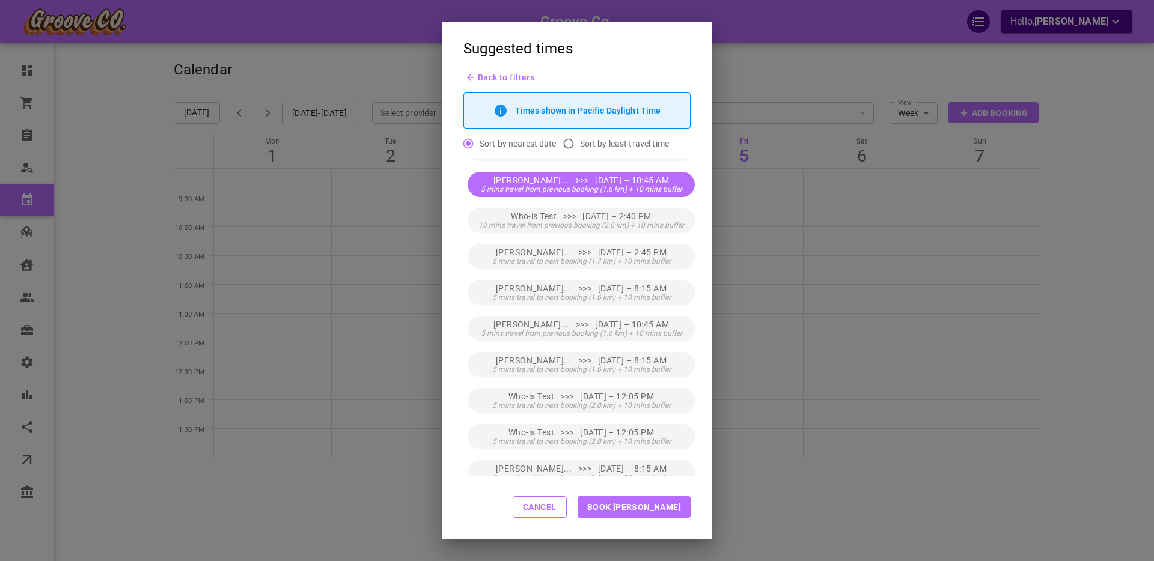
scroll to position [218, 0]
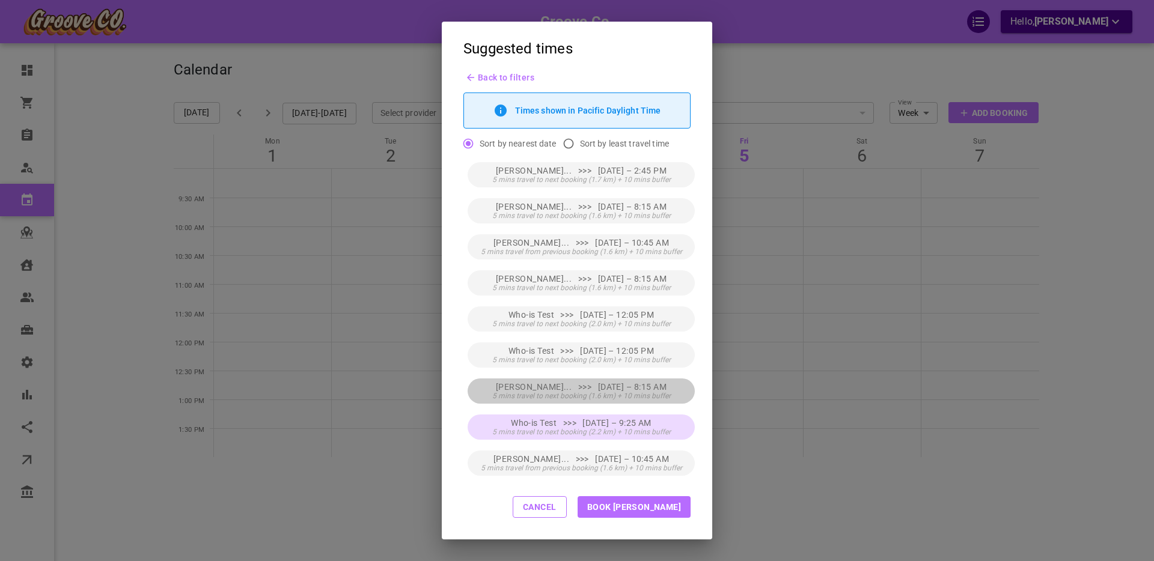
drag, startPoint x: 640, startPoint y: 388, endPoint x: 679, endPoint y: 437, distance: 62.4
click at [640, 388] on span "[PERSON_NAME]... >>> [DATE] – 8:15 AM" at bounding box center [581, 387] width 171 height 10
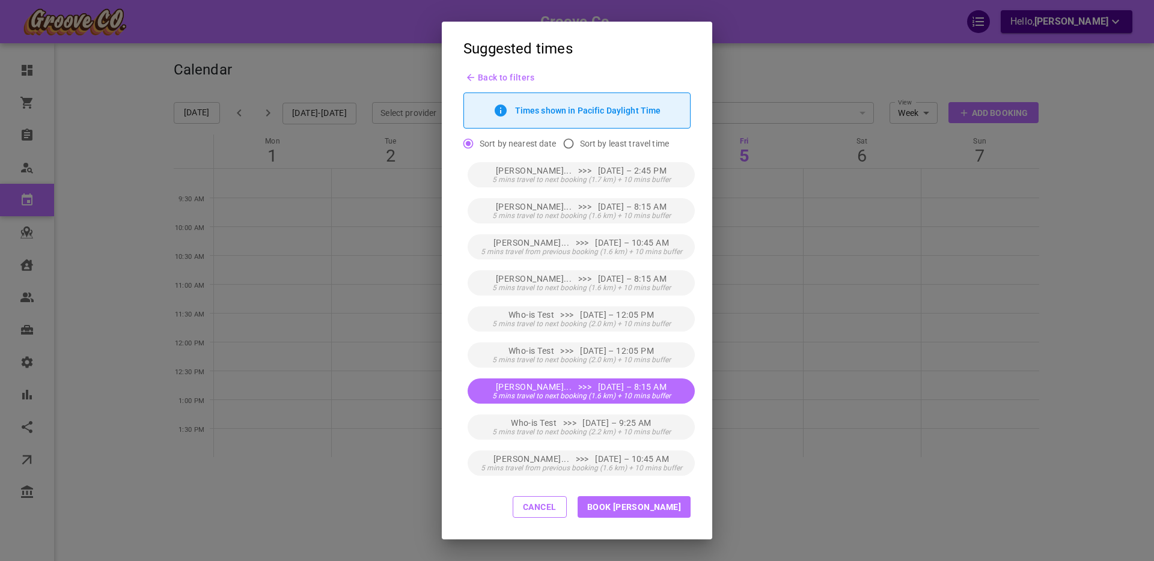
click at [665, 506] on button "Book [PERSON_NAME]" at bounding box center [634, 508] width 113 height 22
type input "[PERSON_NAME]"
type input "[DATE] 8:15 AM"
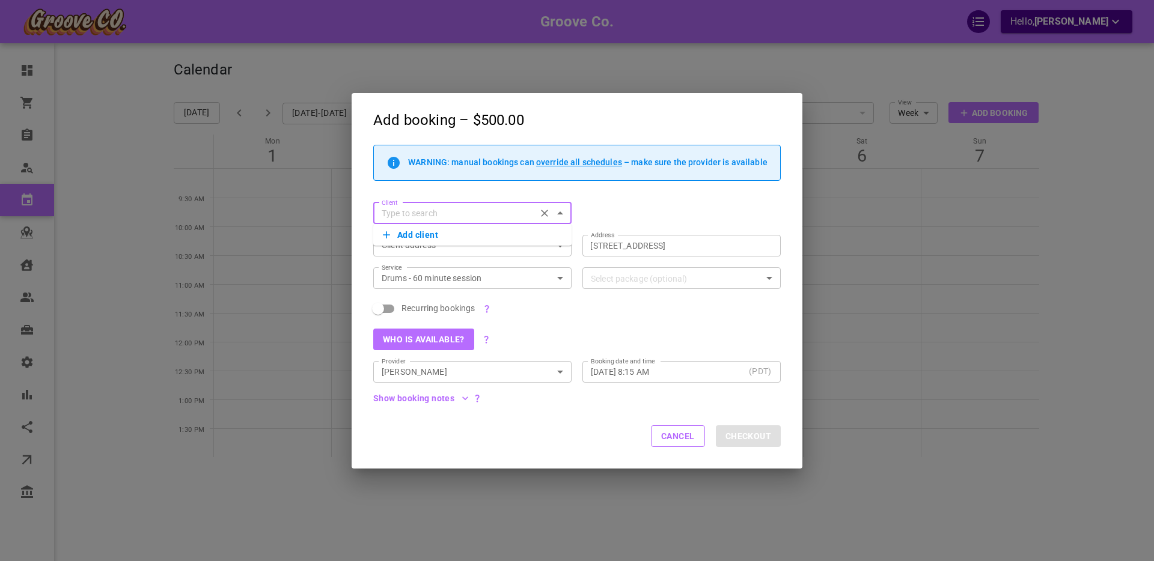
click at [644, 369] on input "[DATE] 8:15 AM" at bounding box center [667, 371] width 153 height 12
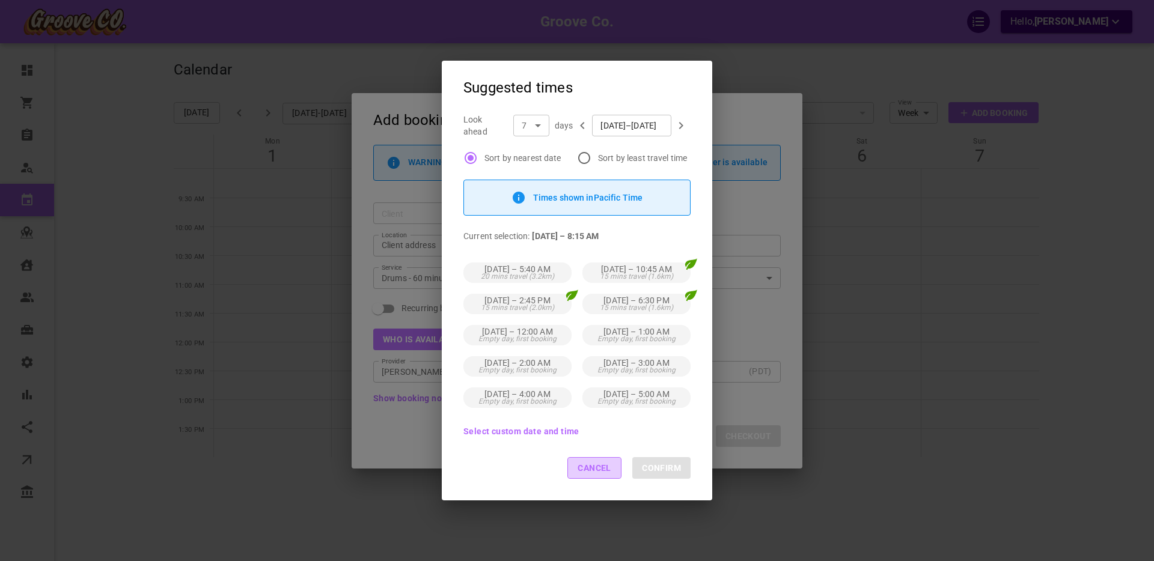
click at [595, 472] on button "Cancel" at bounding box center [594, 468] width 54 height 22
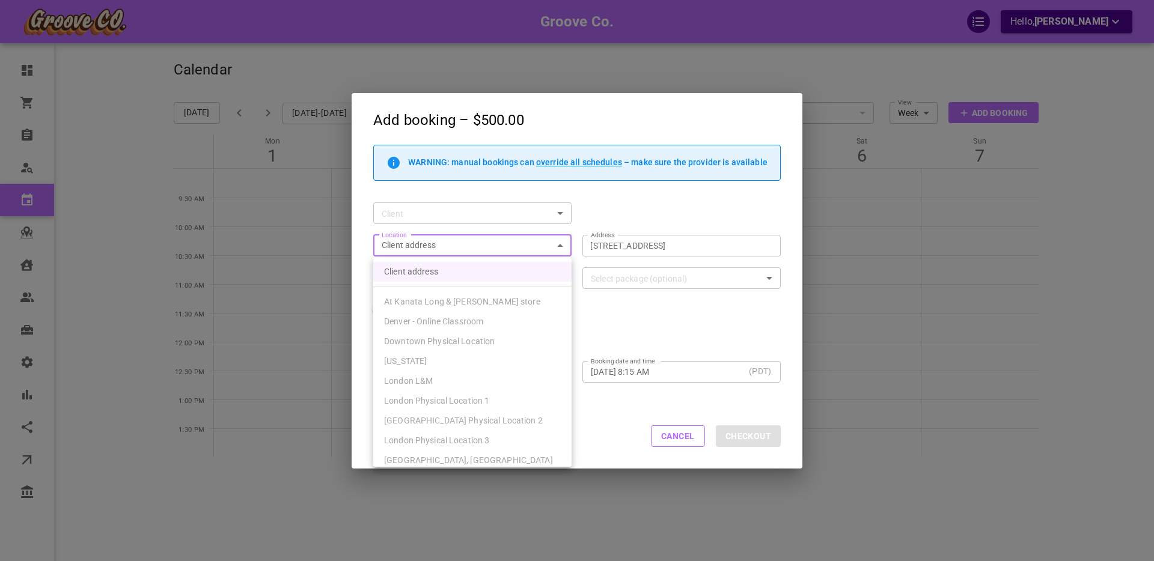
click at [406, 245] on body "Groove Co. Hello, [PERSON_NAME] Dashboard Orders Bookings Who is available Cale…" at bounding box center [577, 317] width 1154 height 635
click at [406, 246] on div at bounding box center [577, 280] width 1154 height 561
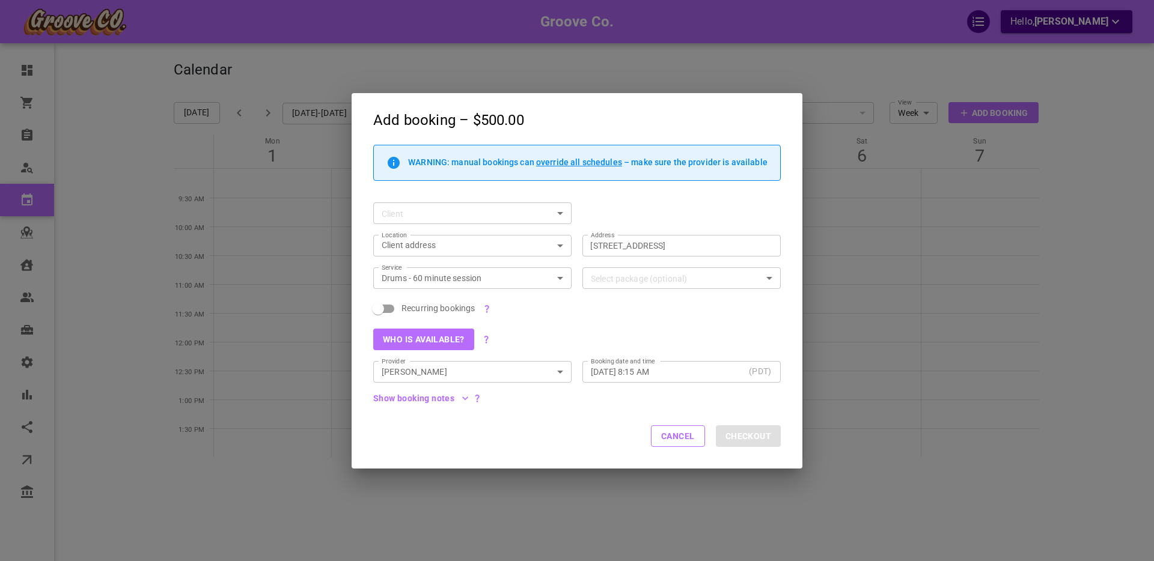
click at [577, 214] on div "Client Client" at bounding box center [571, 208] width 418 height 32
click at [676, 435] on button "Cancel" at bounding box center [678, 437] width 54 height 22
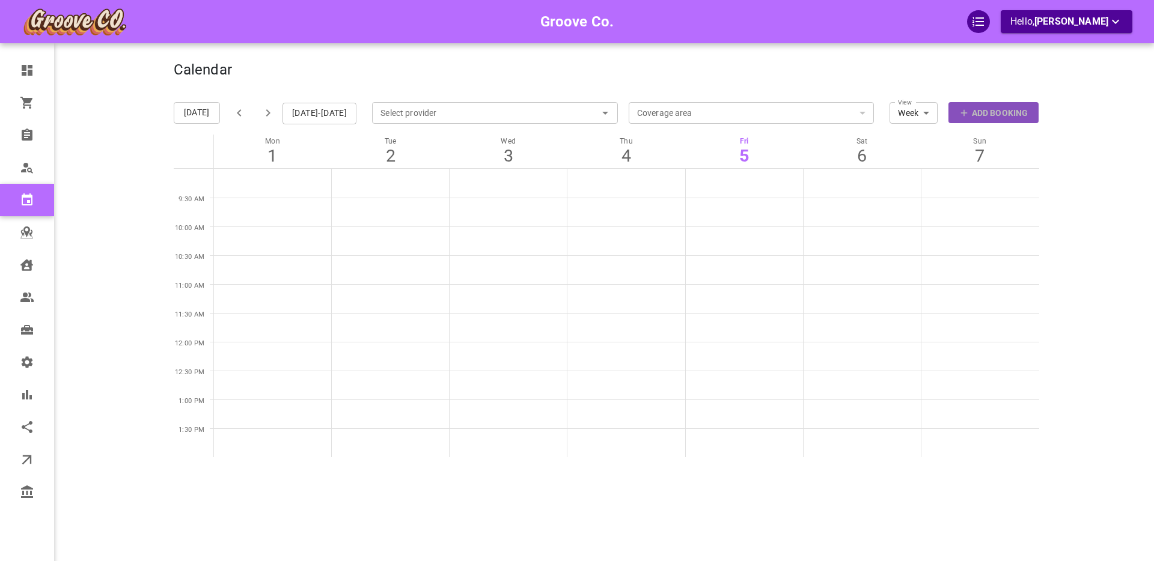
click at [983, 115] on p "Add Booking" at bounding box center [1000, 113] width 56 height 13
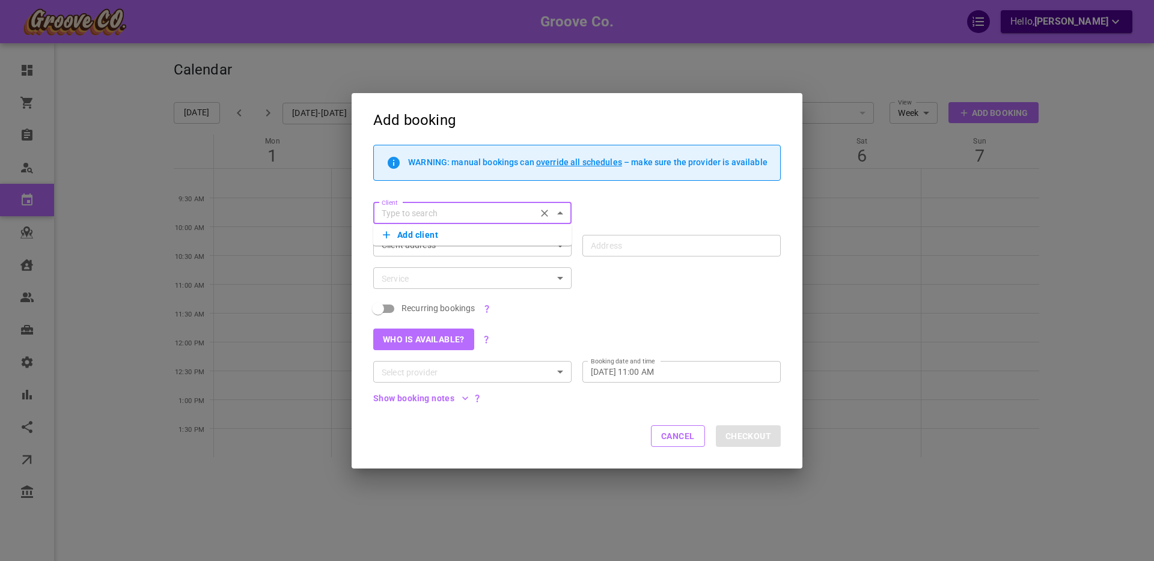
click at [399, 215] on input "Client" at bounding box center [455, 213] width 156 height 15
click at [429, 216] on input "Client" at bounding box center [455, 213] width 156 height 15
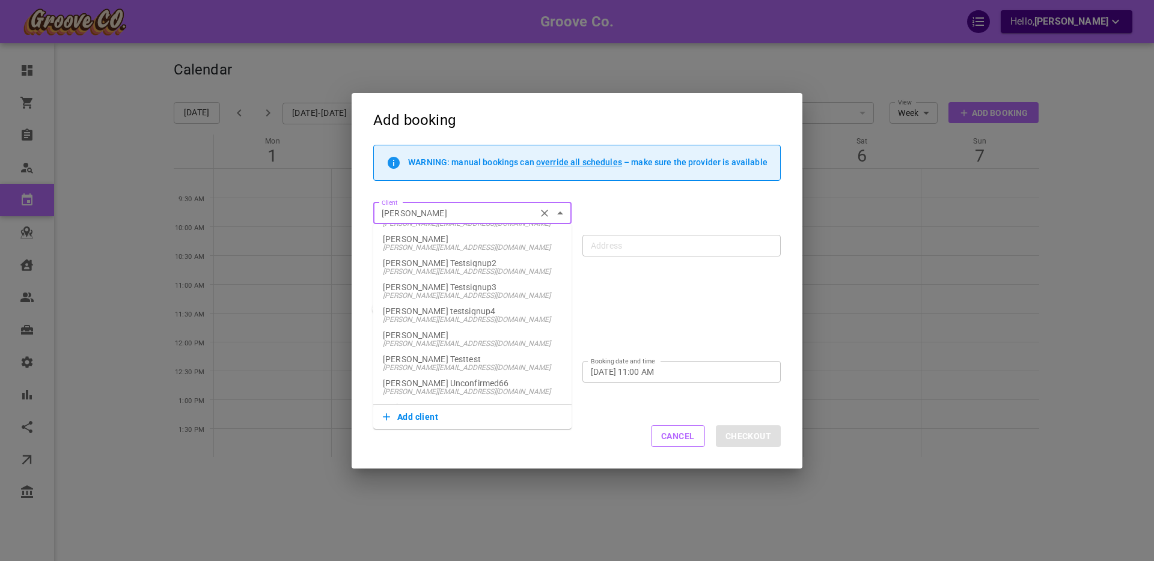
scroll to position [277, 0]
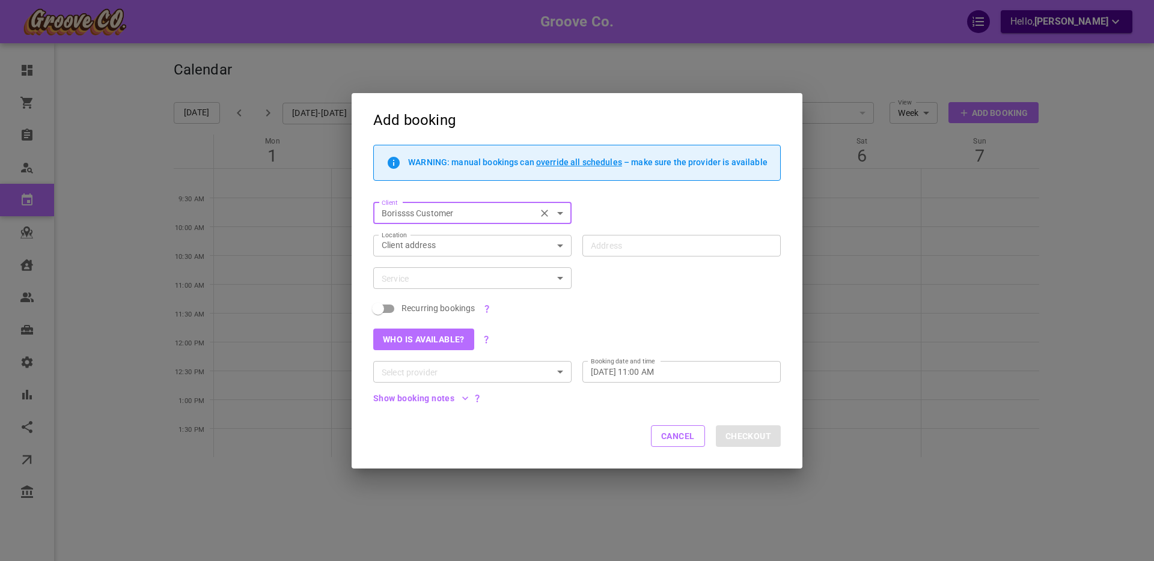
type input "Borissss Customer"
type input "[STREET_ADDRESS]"
drag, startPoint x: 548, startPoint y: 211, endPoint x: 542, endPoint y: 214, distance: 6.7
click at [548, 211] on icon "Clear" at bounding box center [545, 213] width 12 height 12
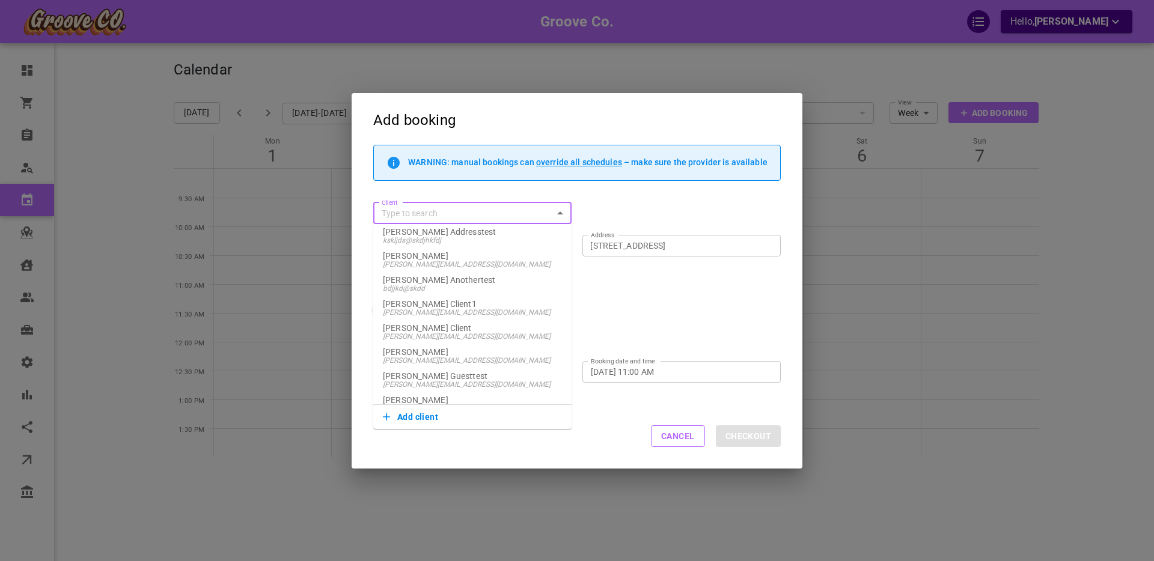
click at [425, 214] on input "Client" at bounding box center [462, 213] width 171 height 15
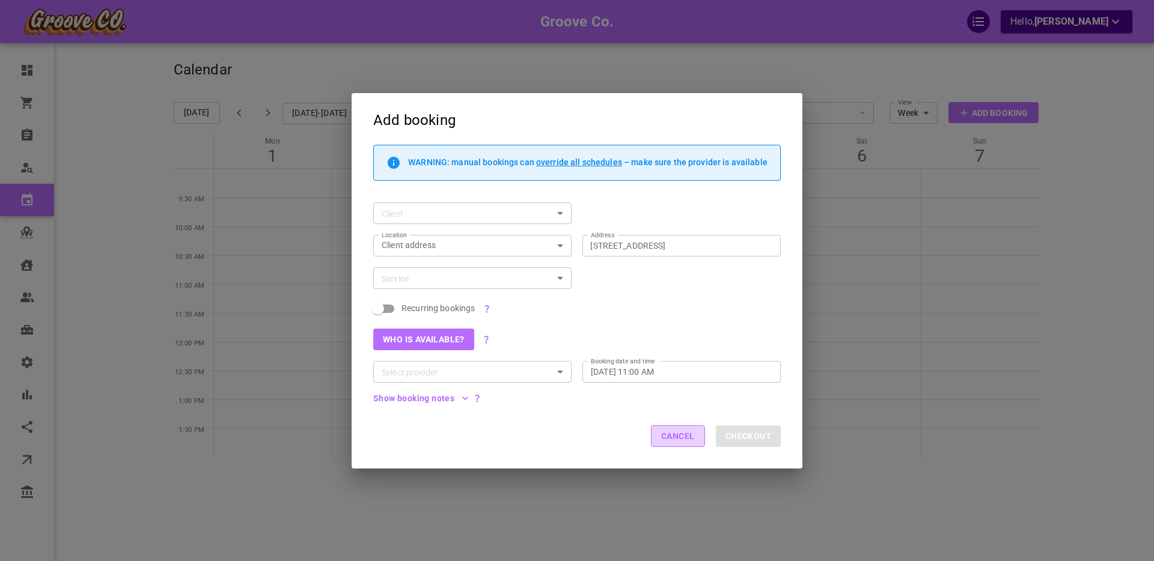
drag, startPoint x: 674, startPoint y: 439, endPoint x: 212, endPoint y: 199, distance: 520.5
click at [674, 439] on button "Cancel" at bounding box center [678, 437] width 54 height 22
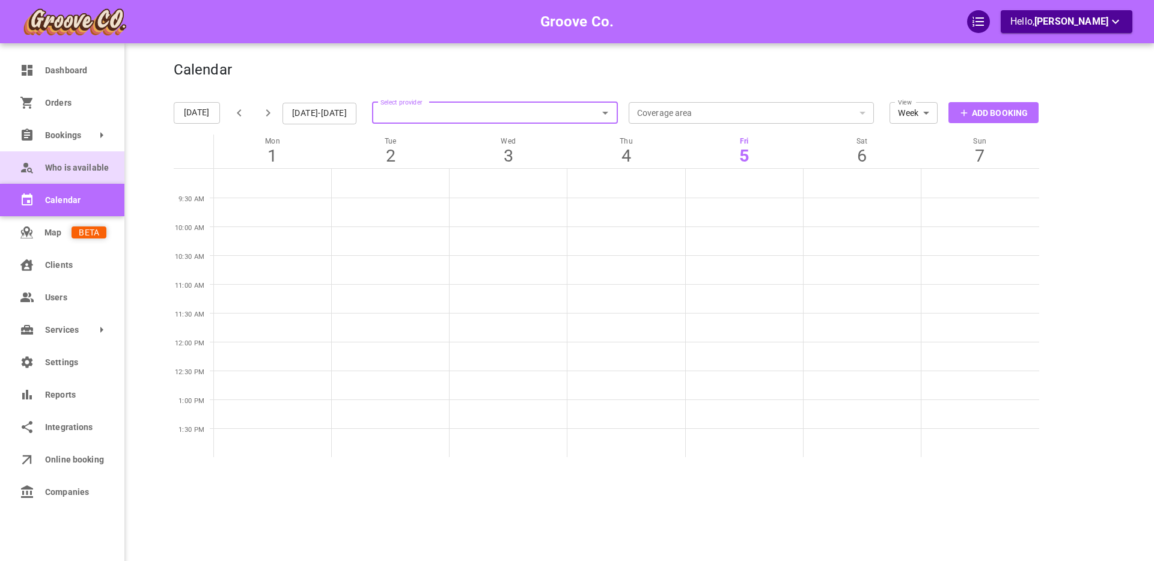
click at [62, 167] on span "Who is available" at bounding box center [75, 168] width 61 height 13
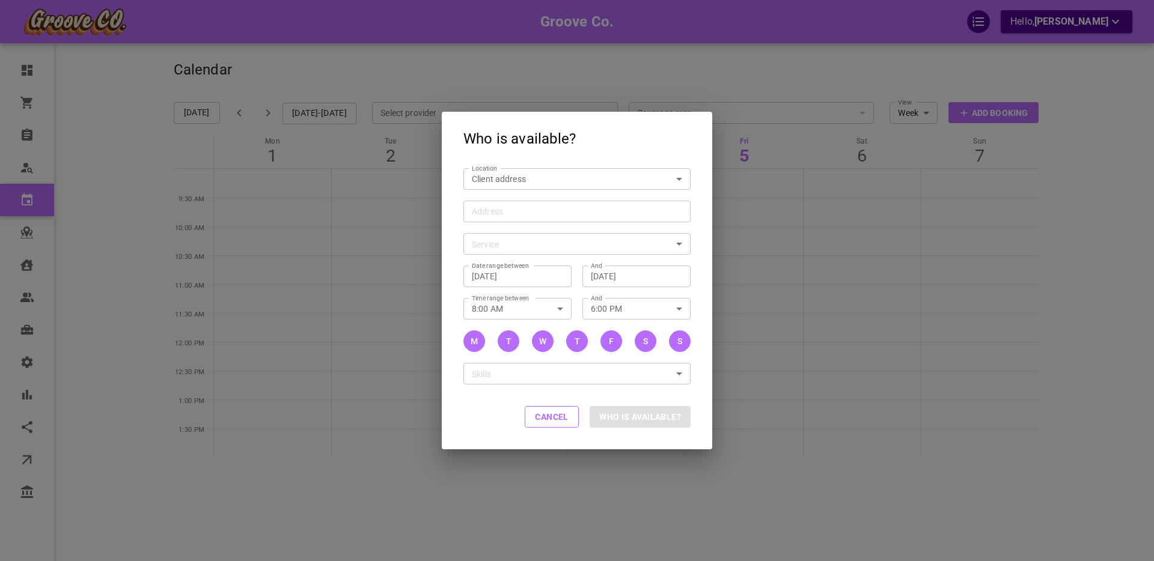
click at [510, 211] on input "Address Address" at bounding box center [570, 211] width 209 height 15
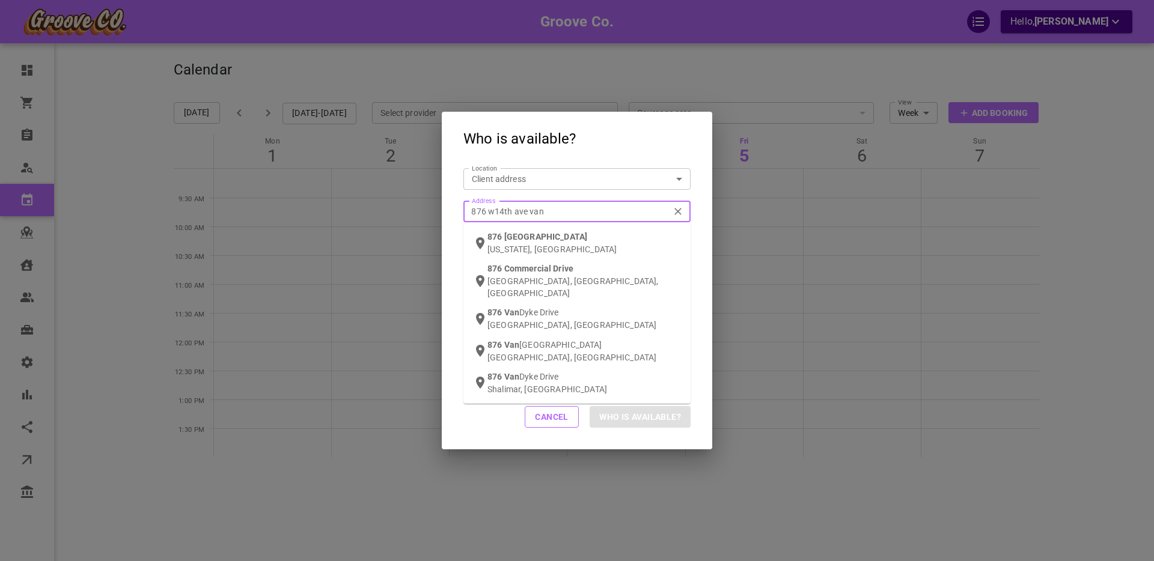
click at [496, 213] on input "876 w14th ave van" at bounding box center [570, 211] width 209 height 15
type input "876 w 14th ave van"
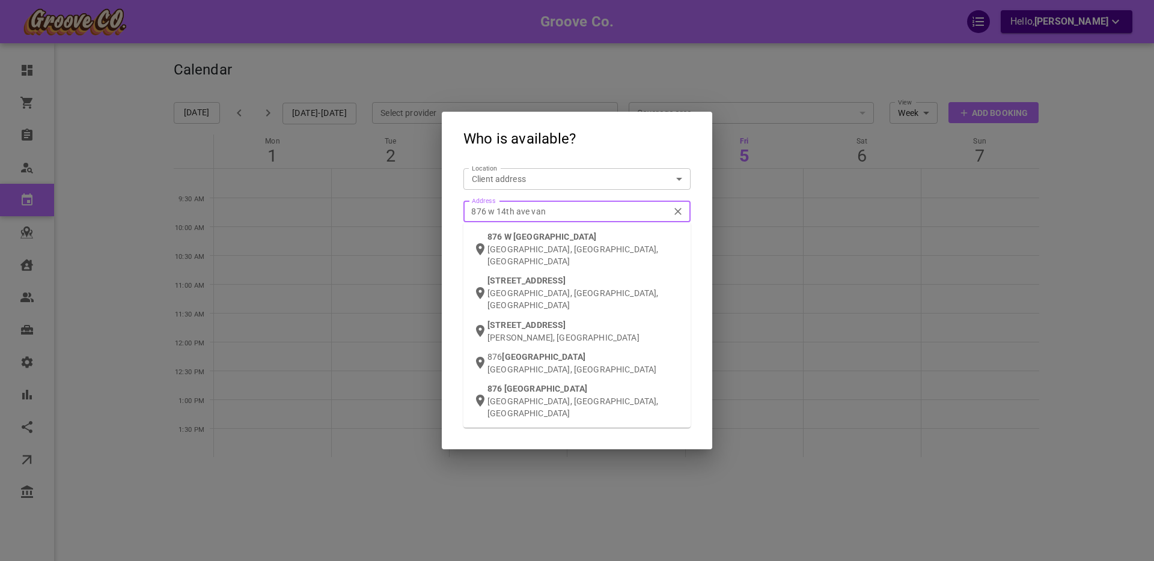
click at [519, 236] on span "W [GEOGRAPHIC_DATA]" at bounding box center [550, 237] width 93 height 10
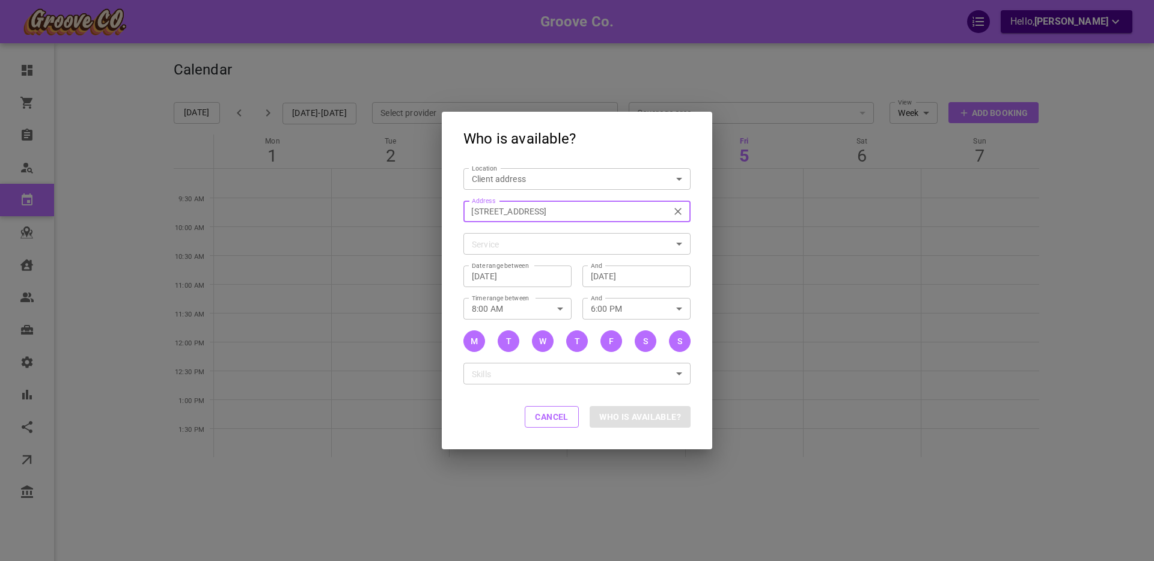
type input "[STREET_ADDRESS]"
click at [500, 241] on body "Groove Co. Hello, [PERSON_NAME] Dashboard Orders Bookings Who is available Cale…" at bounding box center [577, 317] width 1154 height 635
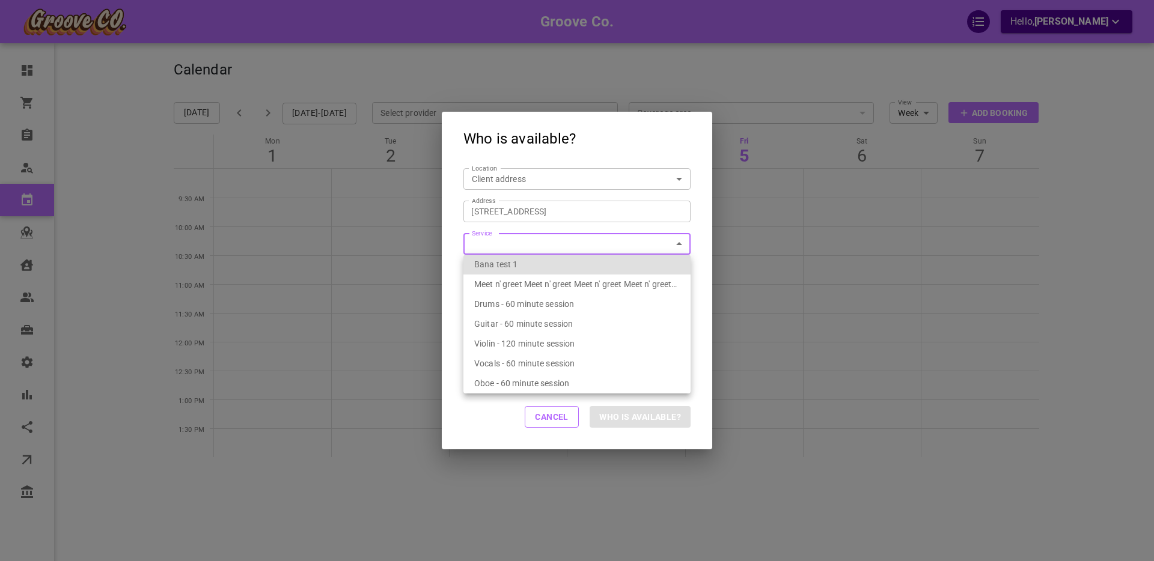
click at [703, 246] on div at bounding box center [577, 280] width 1154 height 561
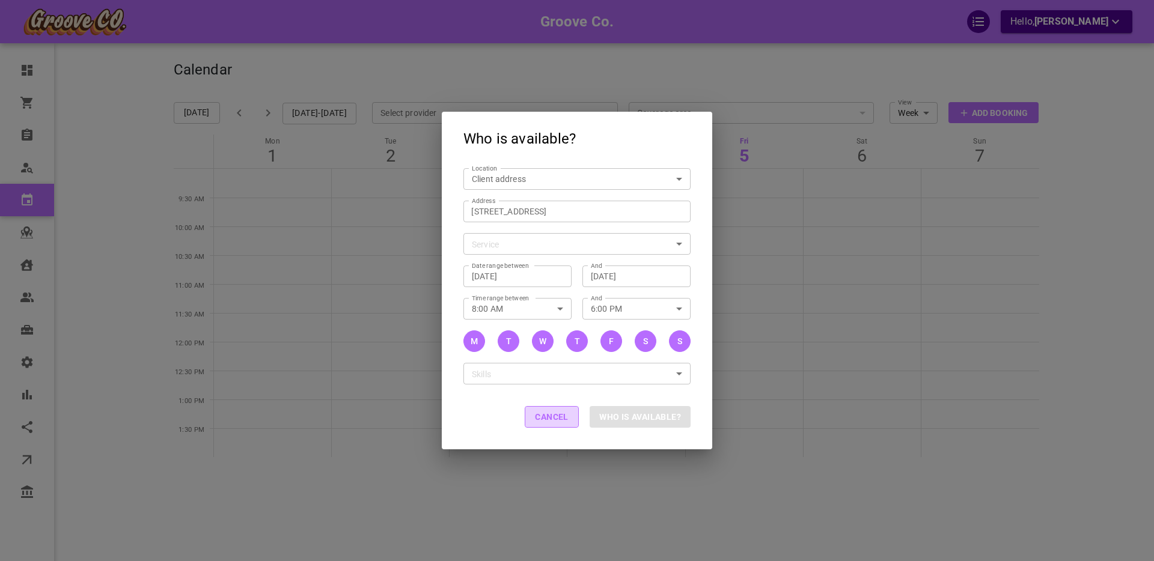
click at [549, 418] on button "Cancel" at bounding box center [552, 417] width 54 height 22
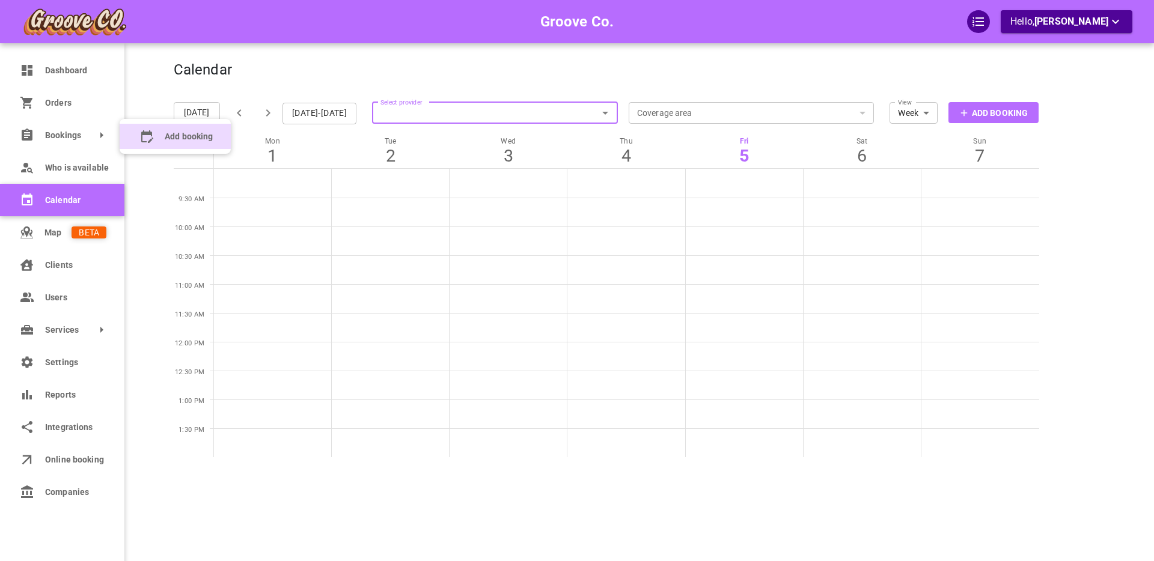
click at [189, 135] on span "Add booking" at bounding box center [189, 136] width 48 height 13
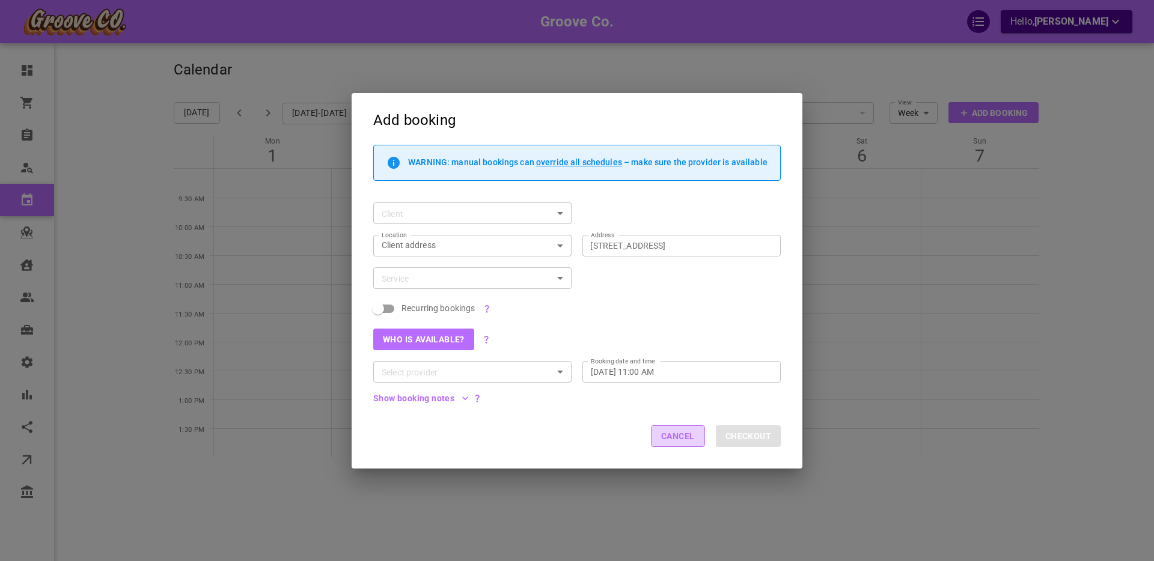
click at [668, 443] on button "Cancel" at bounding box center [678, 437] width 54 height 22
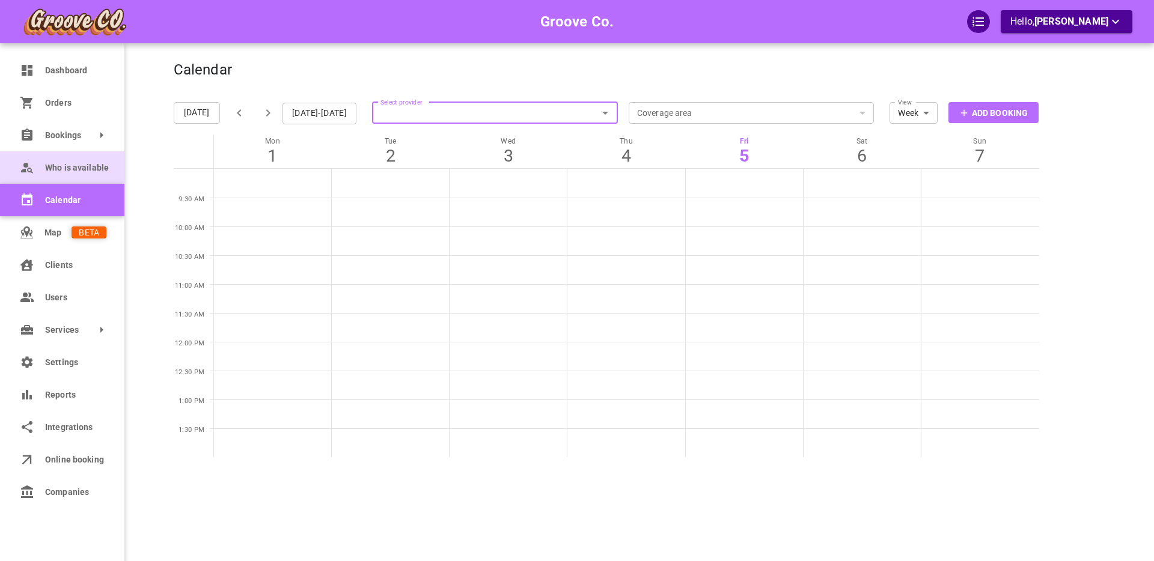
click at [52, 168] on span "Who is available" at bounding box center [75, 168] width 61 height 13
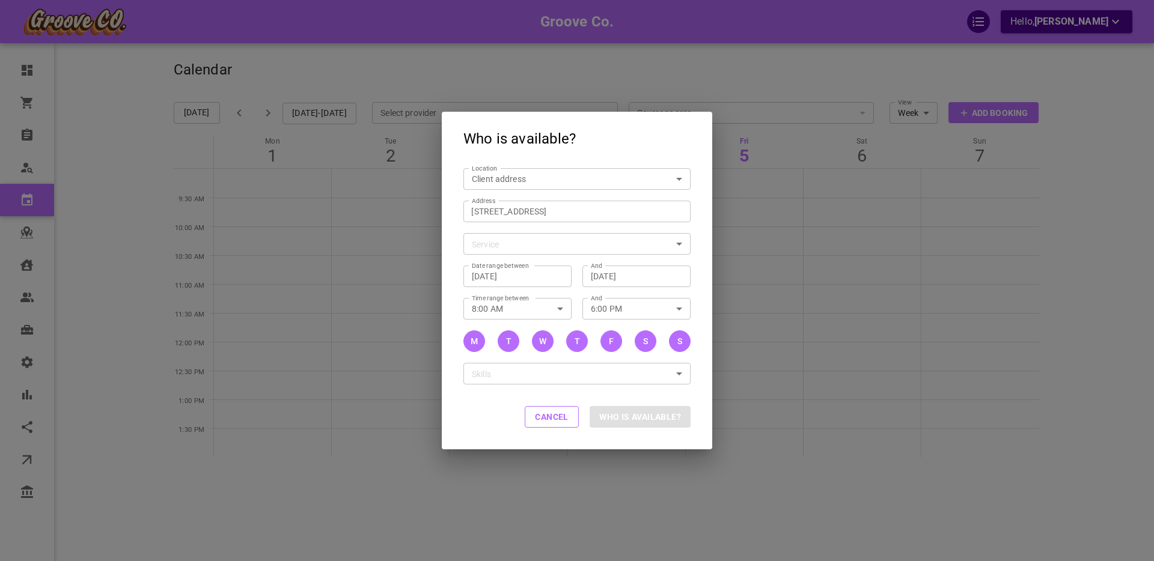
click at [545, 424] on button "Cancel" at bounding box center [552, 417] width 54 height 22
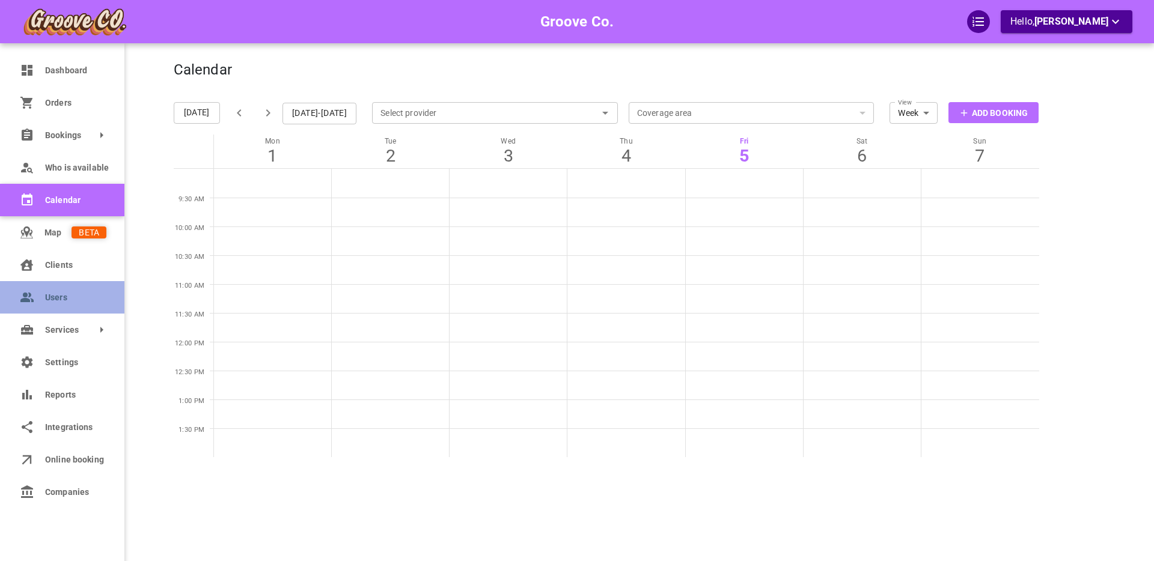
click at [58, 299] on span "Users" at bounding box center [75, 298] width 61 height 13
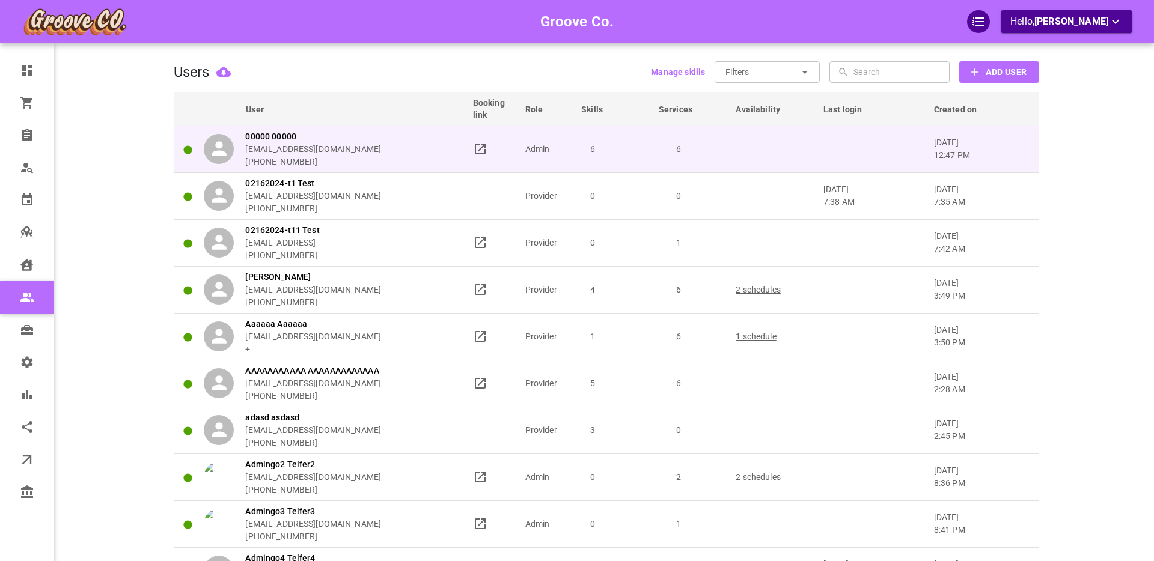
click at [373, 149] on div "00000 00000 [EMAIL_ADDRESS][DOMAIN_NAME] [PHONE_NUMBER]" at bounding box center [333, 149] width 258 height 38
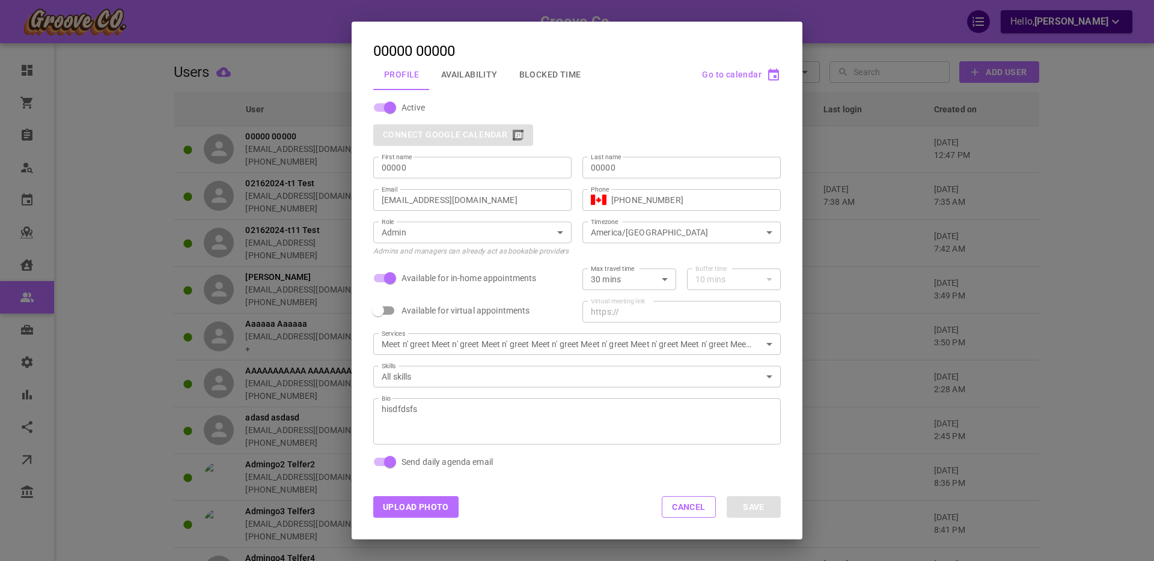
click at [463, 63] on button "Availability" at bounding box center [469, 74] width 78 height 31
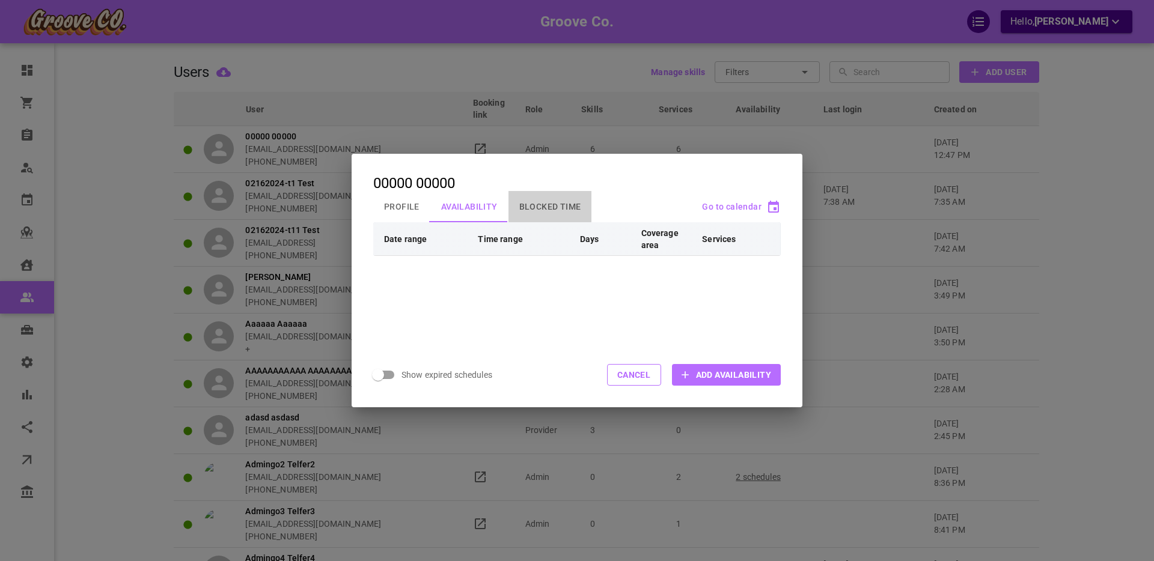
click at [542, 206] on button "Blocked Time" at bounding box center [551, 206] width 84 height 31
click at [411, 206] on button "Profile" at bounding box center [401, 206] width 57 height 31
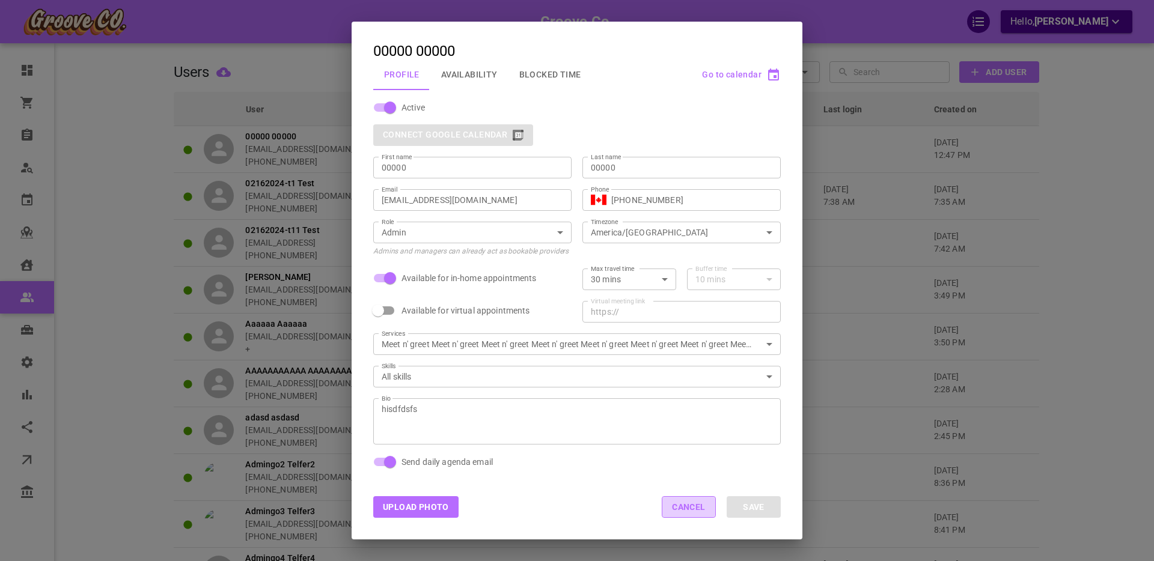
click at [675, 503] on button "Cancel" at bounding box center [689, 508] width 54 height 22
